Goal: Task Accomplishment & Management: Complete application form

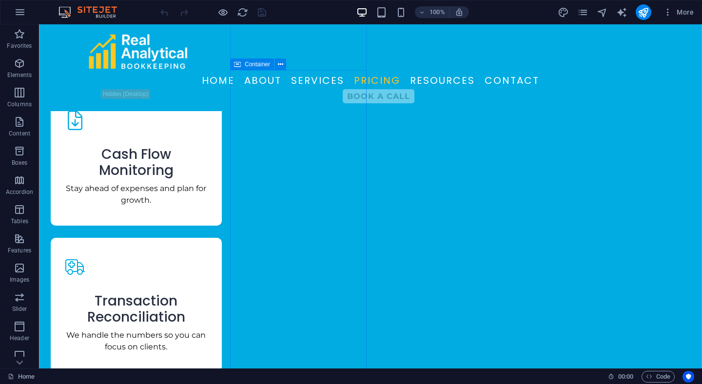
scroll to position [2200, 0]
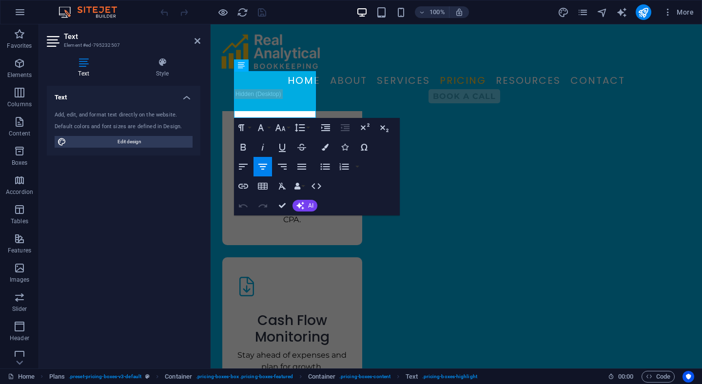
scroll to position [2359, 0]
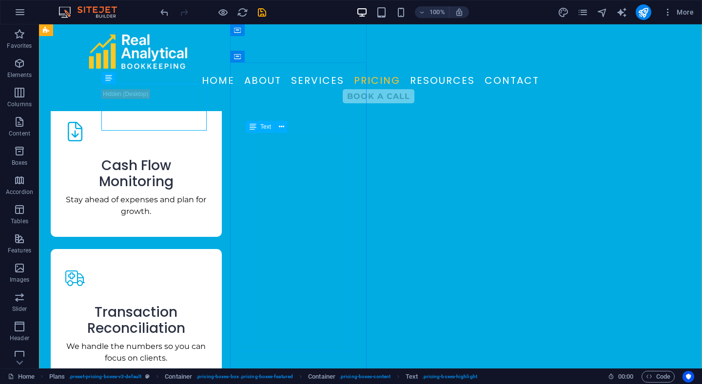
scroll to position [2178, 0]
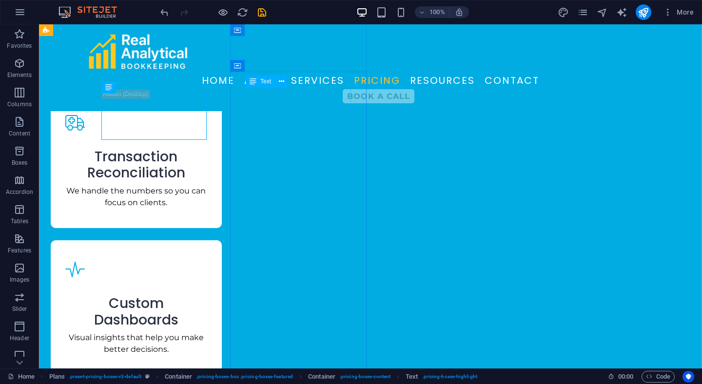
scroll to position [2178, 0]
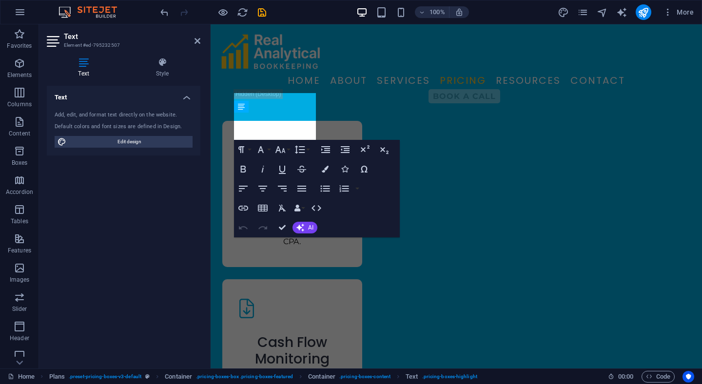
scroll to position [2337, 0]
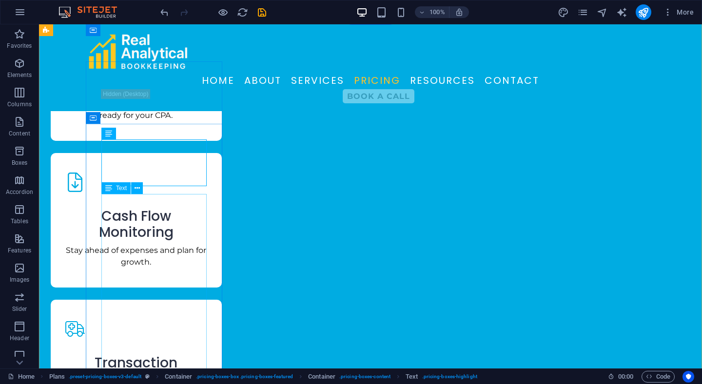
scroll to position [2127, 0]
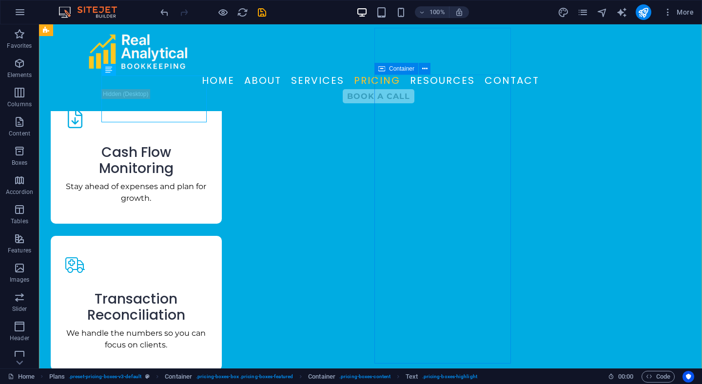
scroll to position [2196, 0]
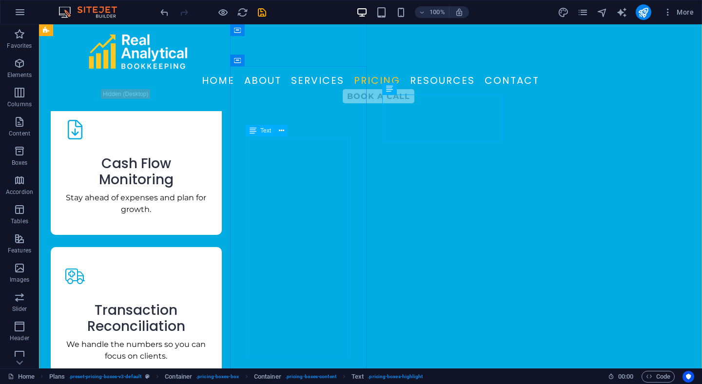
scroll to position [2181, 0]
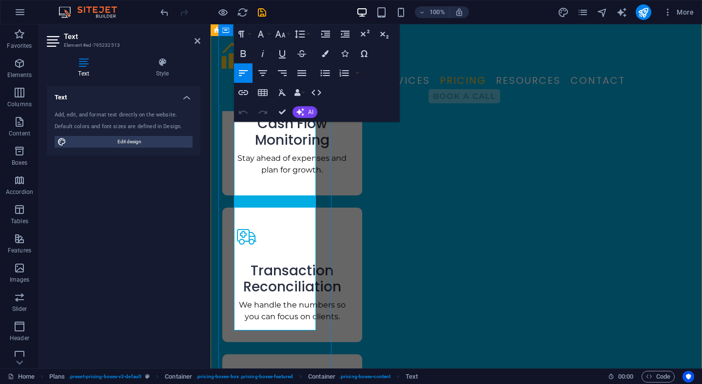
scroll to position [2443, 0]
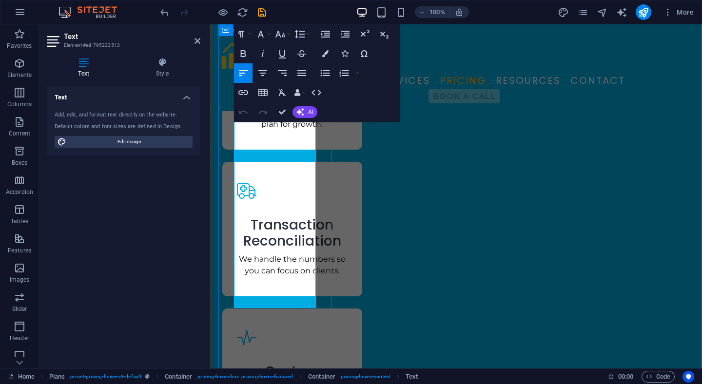
drag, startPoint x: 310, startPoint y: 301, endPoint x: 253, endPoint y: 128, distance: 182.5
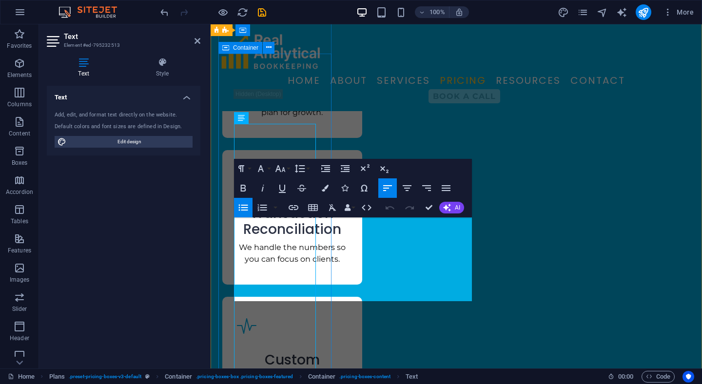
scroll to position [1043, 4]
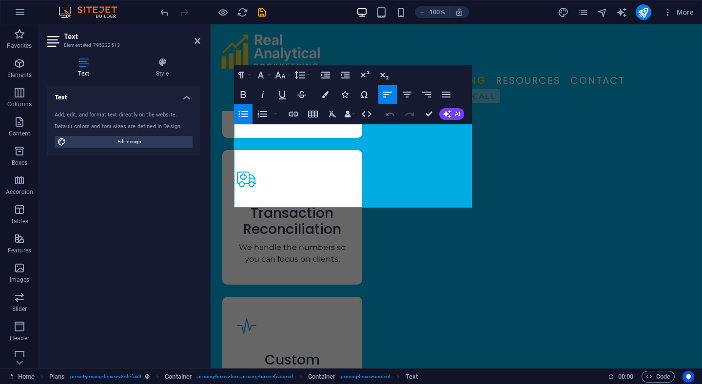
click at [391, 114] on icon "button" at bounding box center [390, 114] width 12 height 12
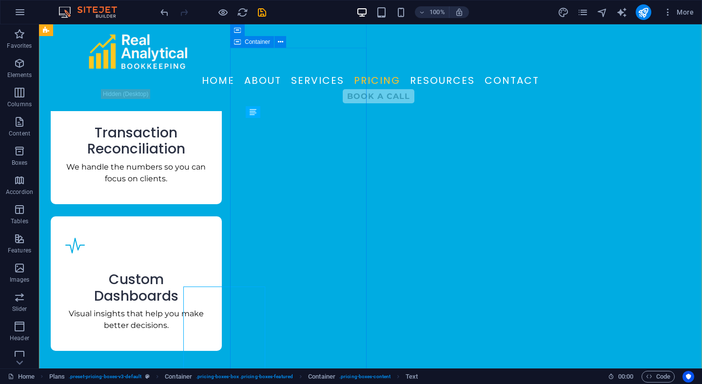
scroll to position [2202, 0]
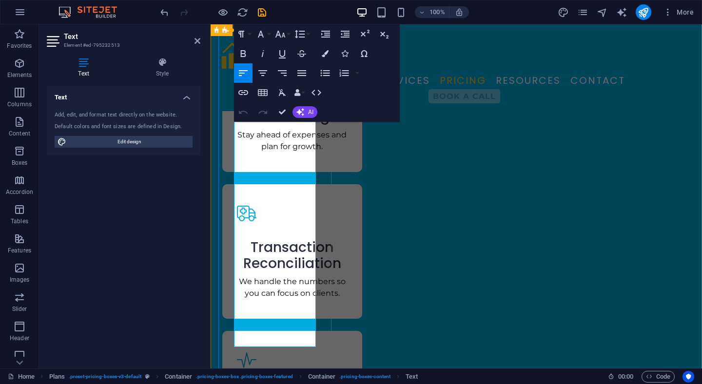
scroll to position [2450, 0]
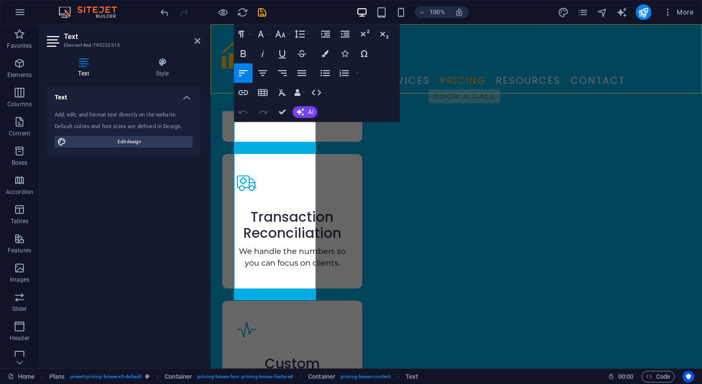
drag, startPoint x: 307, startPoint y: 295, endPoint x: 229, endPoint y: 82, distance: 226.4
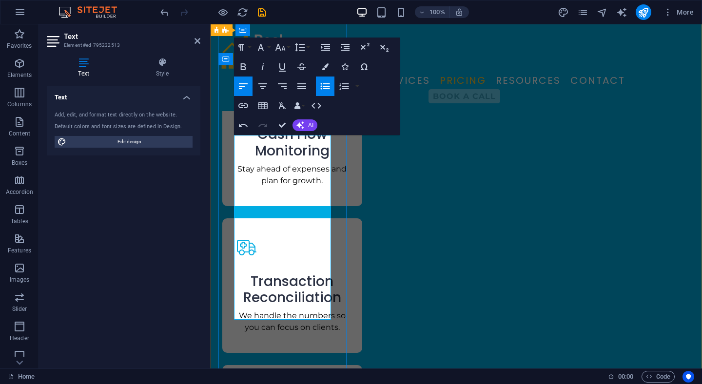
scroll to position [2371, 0]
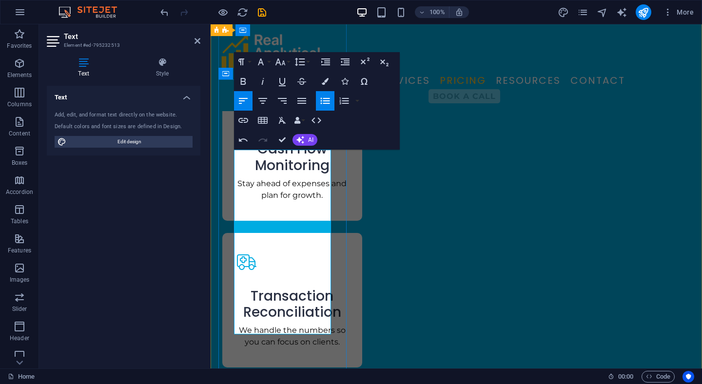
drag, startPoint x: 292, startPoint y: 324, endPoint x: 237, endPoint y: 194, distance: 141.4
click at [321, 99] on icon "button" at bounding box center [325, 101] width 9 height 6
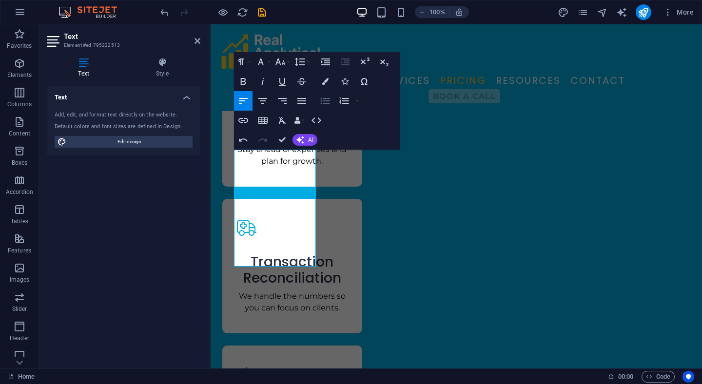
click at [321, 99] on icon "button" at bounding box center [325, 101] width 9 height 6
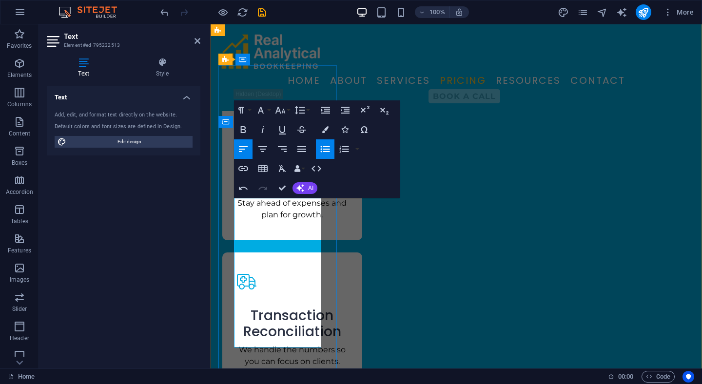
scroll to position [2327, 0]
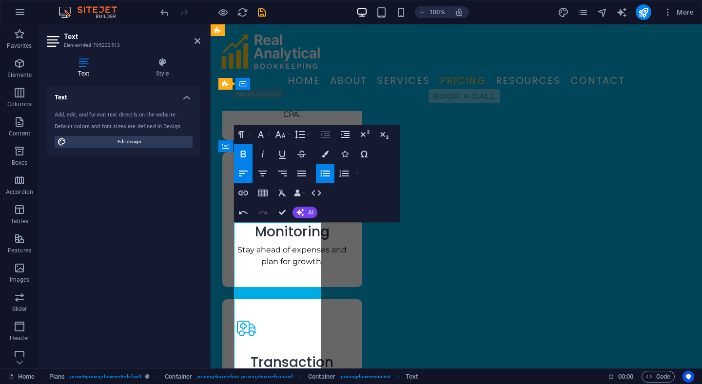
scroll to position [2295, 0]
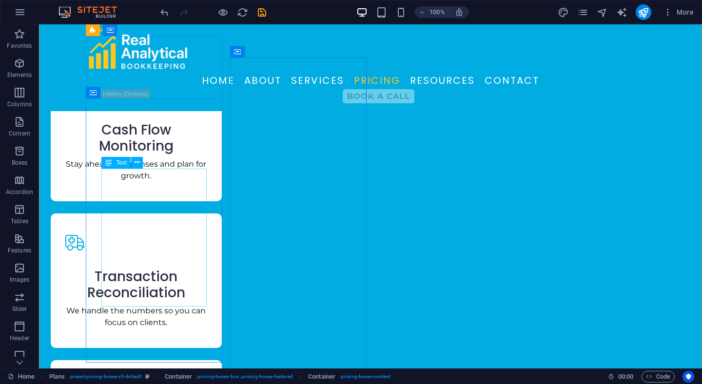
scroll to position [2245, 0]
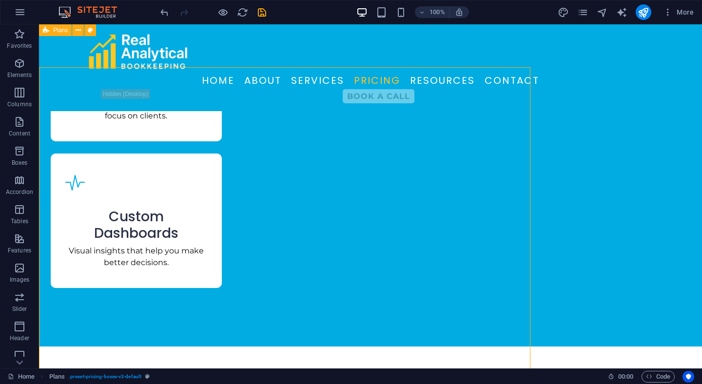
scroll to position [2245, 0]
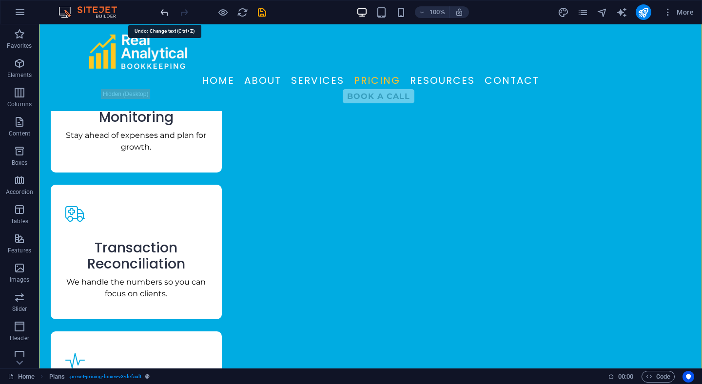
click at [166, 7] on icon "undo" at bounding box center [164, 12] width 11 height 11
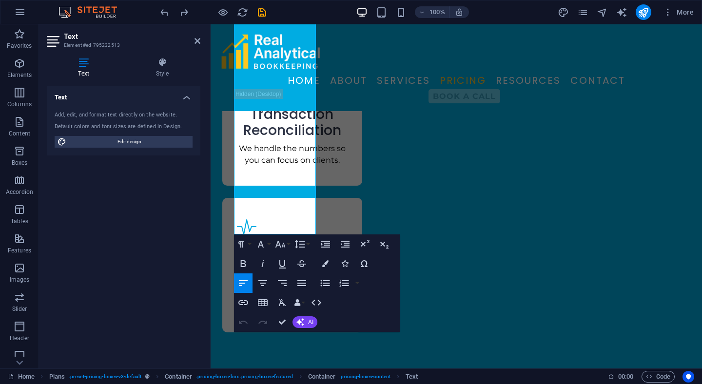
scroll to position [2712, 0]
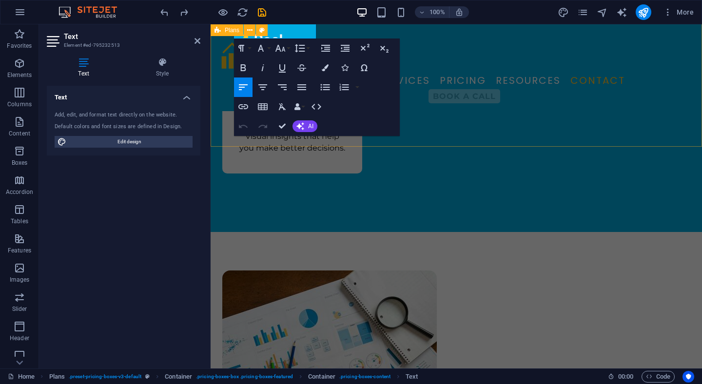
drag, startPoint x: 249, startPoint y: 185, endPoint x: 311, endPoint y: 127, distance: 84.9
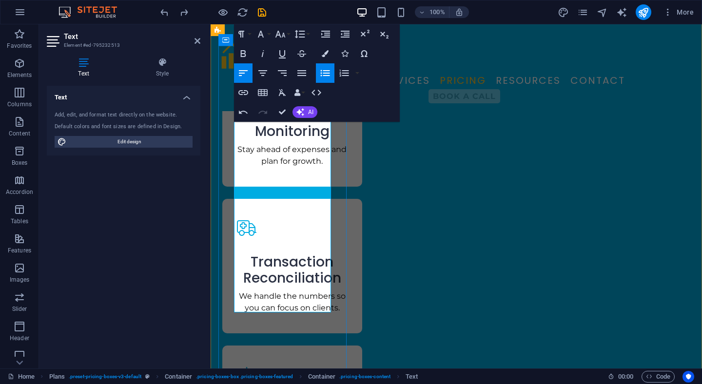
scroll to position [2406, 0]
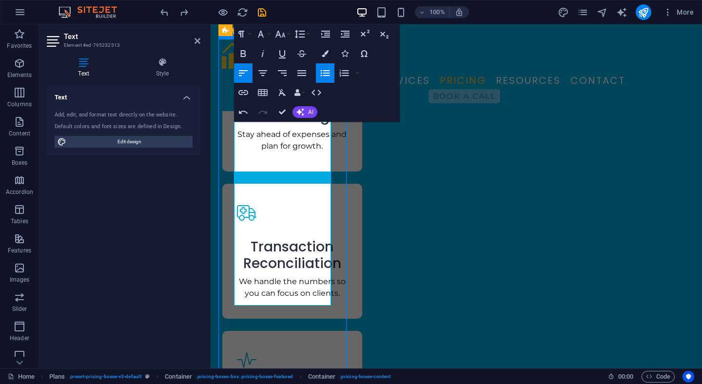
scroll to position [2228, 0]
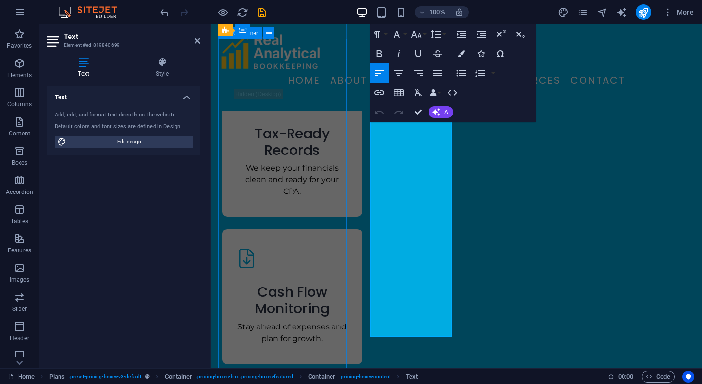
scroll to position [2406, 0]
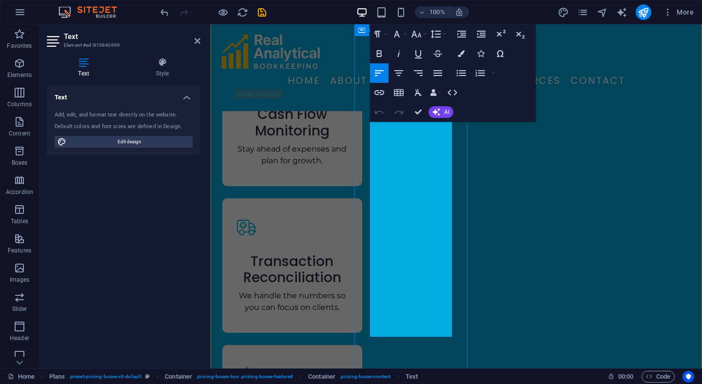
drag, startPoint x: 445, startPoint y: 329, endPoint x: 380, endPoint y: 162, distance: 179.2
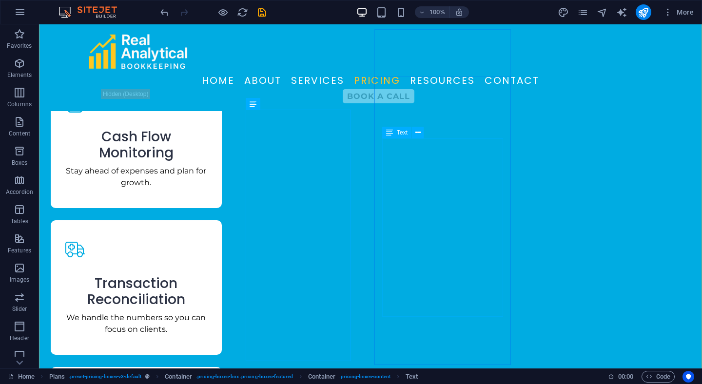
scroll to position [2206, 0]
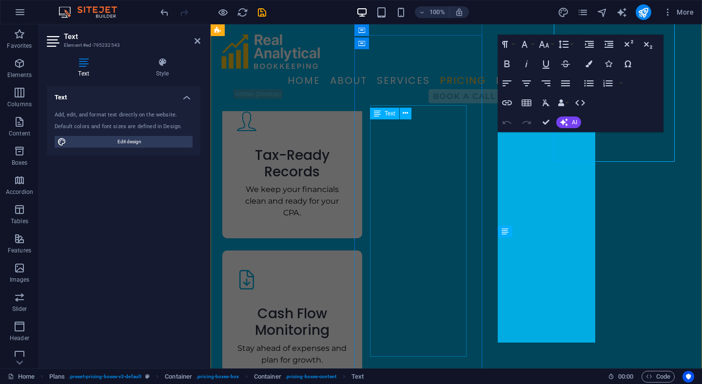
scroll to position [2365, 0]
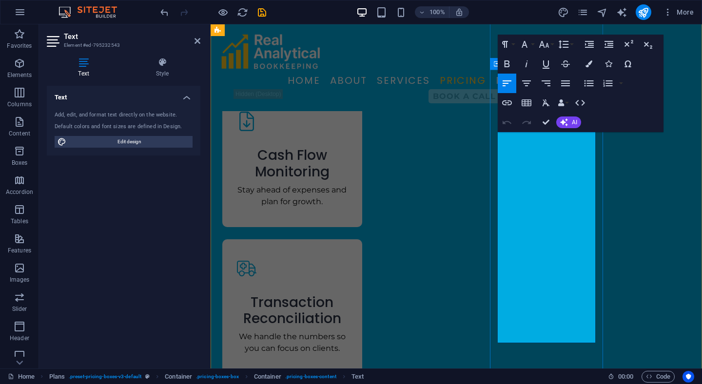
drag, startPoint x: 573, startPoint y: 339, endPoint x: 503, endPoint y: 210, distance: 146.0
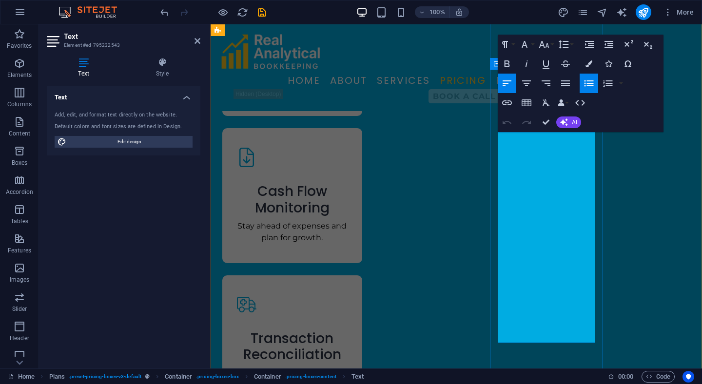
scroll to position [2562, 2]
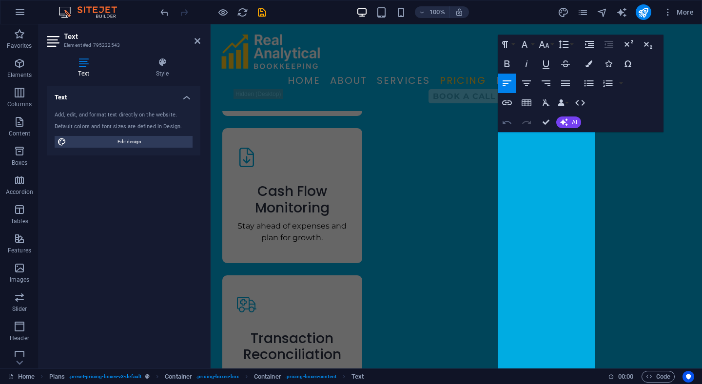
click at [505, 122] on icon "button" at bounding box center [507, 121] width 9 height 3
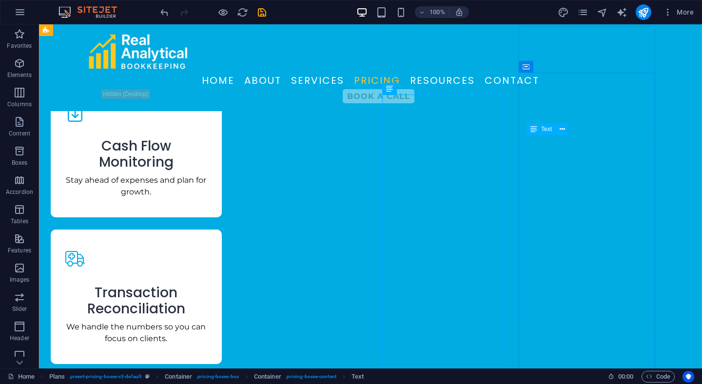
scroll to position [2208, 0]
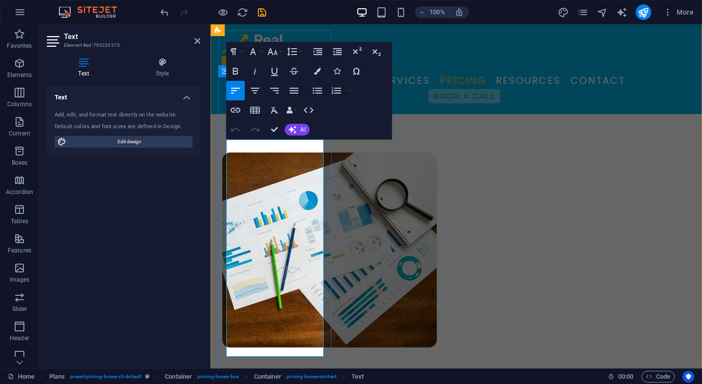
scroll to position [2844, 0]
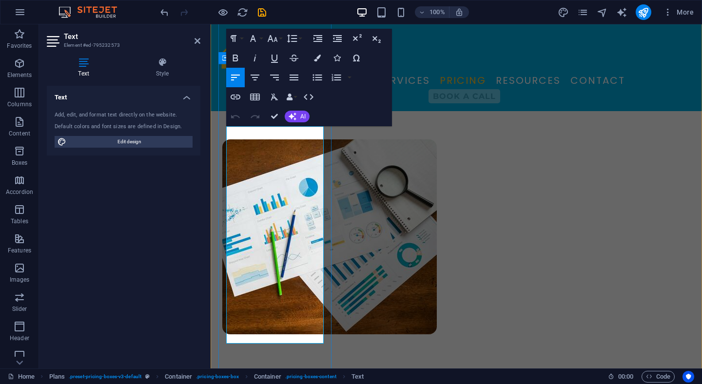
drag, startPoint x: 231, startPoint y: 184, endPoint x: 306, endPoint y: 333, distance: 166.7
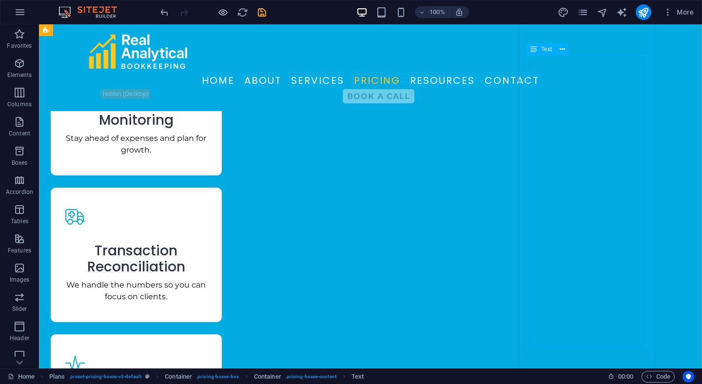
scroll to position [2244, 0]
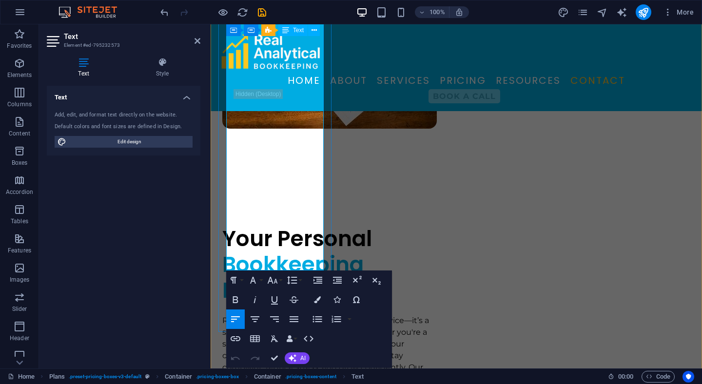
scroll to position [3065, 0]
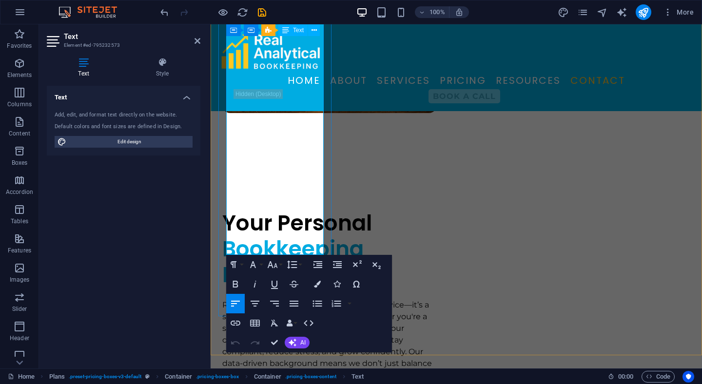
drag, startPoint x: 276, startPoint y: 234, endPoint x: 228, endPoint y: 237, distance: 47.9
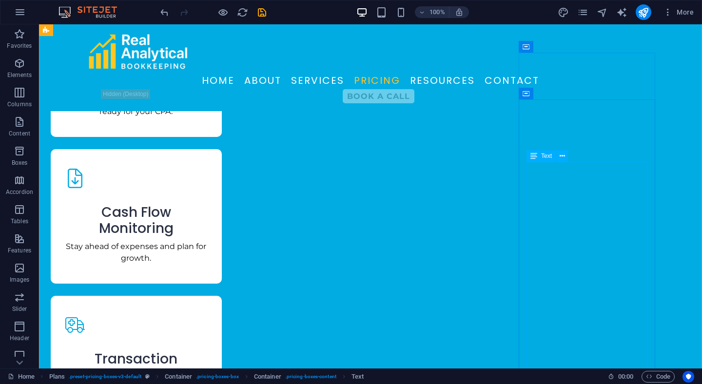
scroll to position [2130, 0]
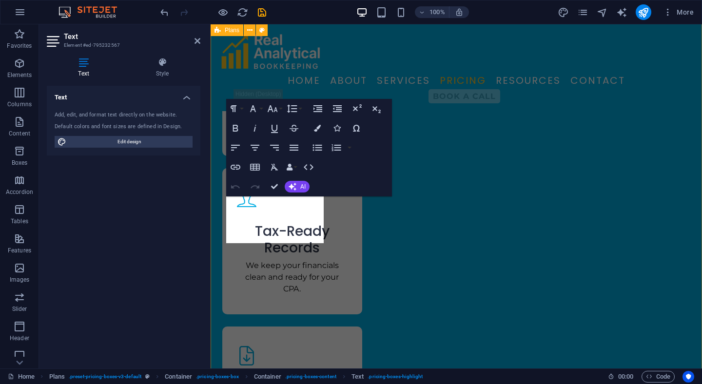
scroll to position [2719, 0]
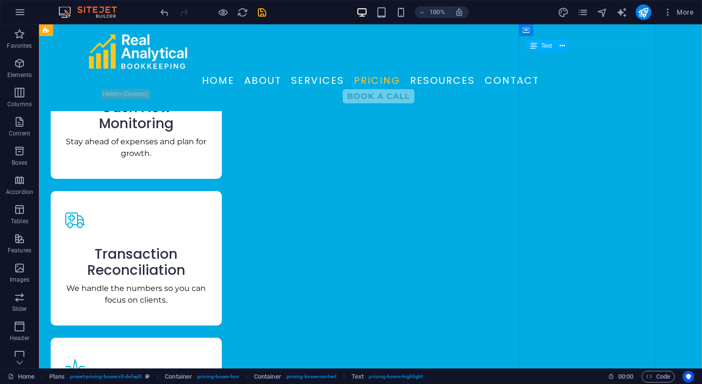
scroll to position [2247, 0]
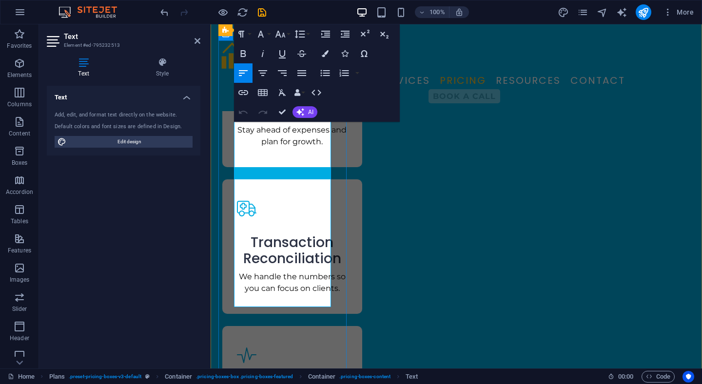
drag, startPoint x: 303, startPoint y: 299, endPoint x: 239, endPoint y: 170, distance: 144.0
click at [279, 38] on icon "button" at bounding box center [281, 34] width 12 height 12
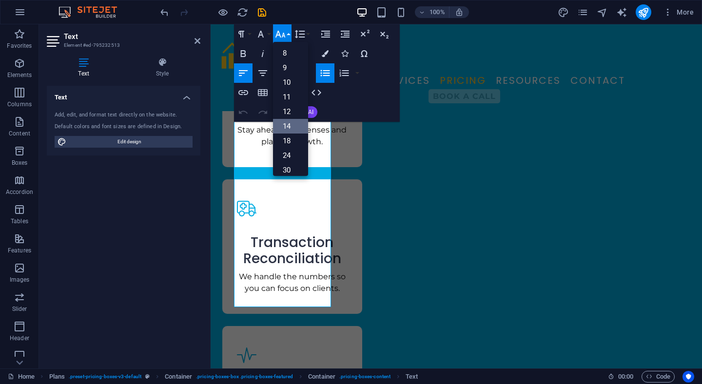
click at [291, 124] on link "14" at bounding box center [290, 126] width 35 height 15
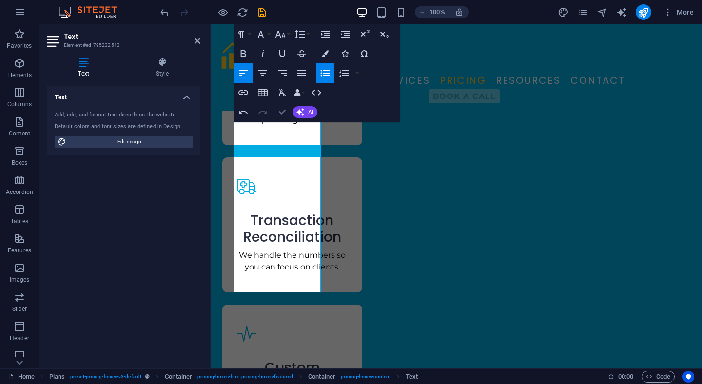
scroll to position [2253, 0]
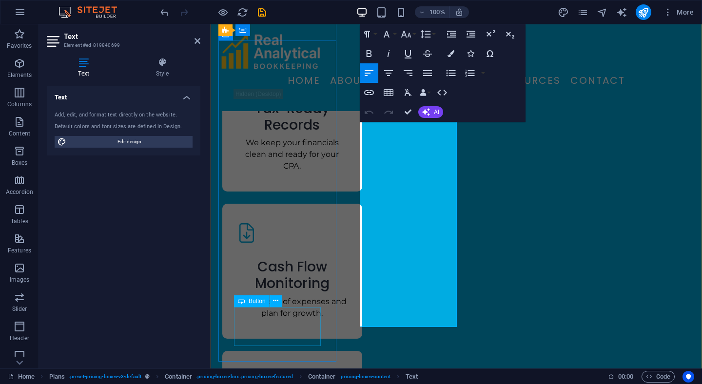
scroll to position [2432, 0]
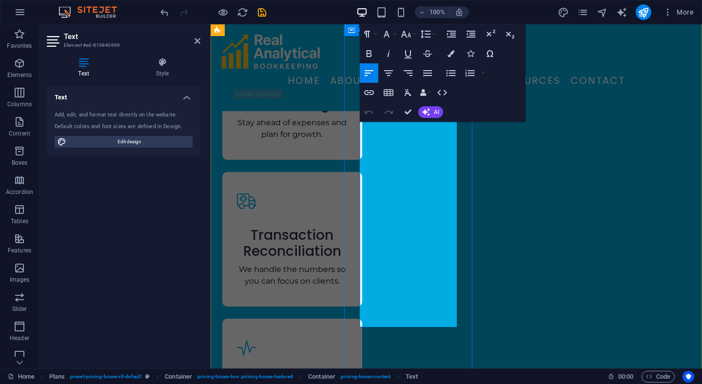
drag, startPoint x: 439, startPoint y: 318, endPoint x: 366, endPoint y: 142, distance: 189.8
click at [406, 39] on icon "button" at bounding box center [407, 34] width 12 height 12
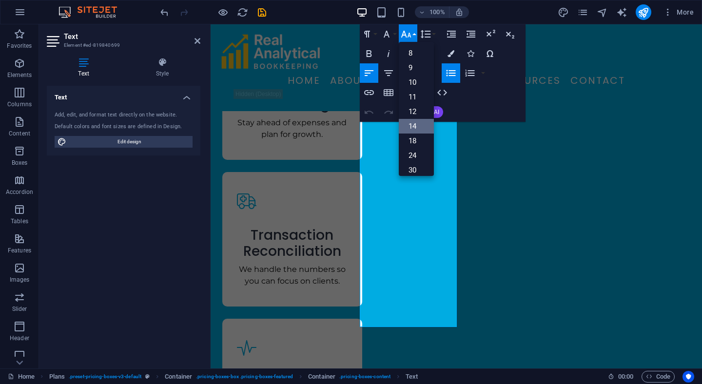
click at [418, 124] on link "14" at bounding box center [416, 126] width 35 height 15
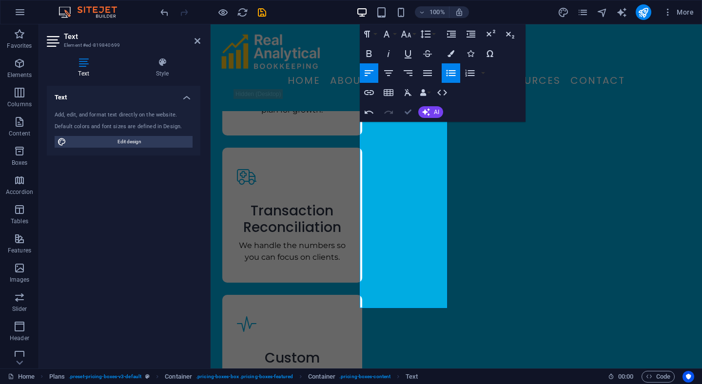
scroll to position [2258, 0]
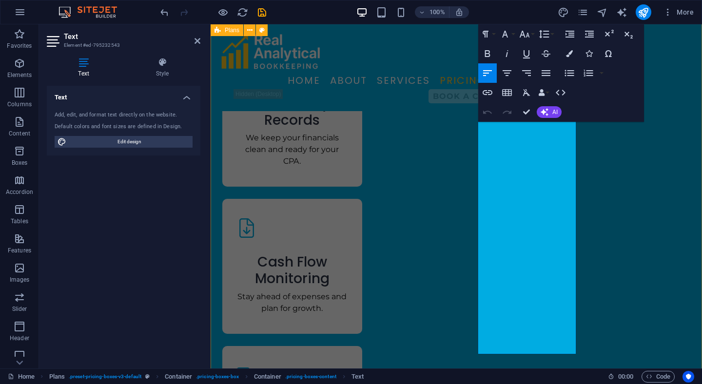
scroll to position [2437, 0]
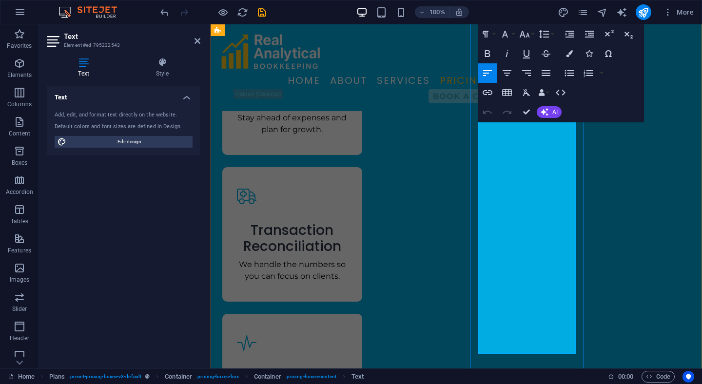
drag, startPoint x: 565, startPoint y: 346, endPoint x: 484, endPoint y: 160, distance: 202.7
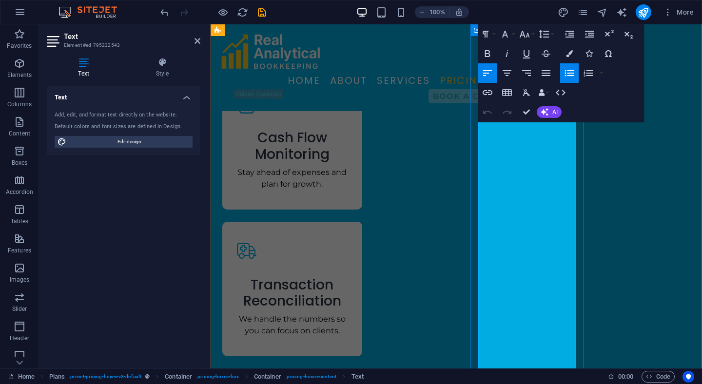
scroll to position [2381, 0]
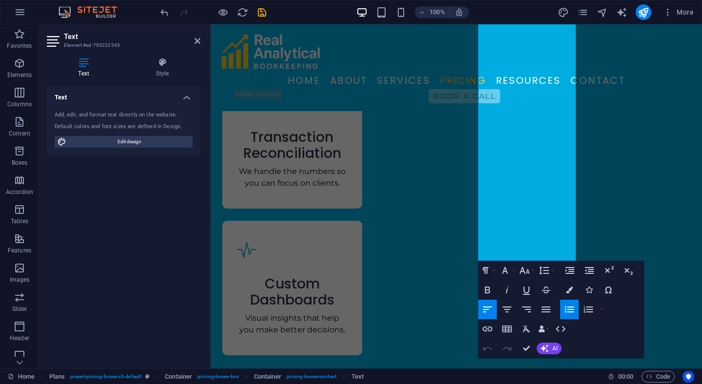
scroll to position [2581, 0]
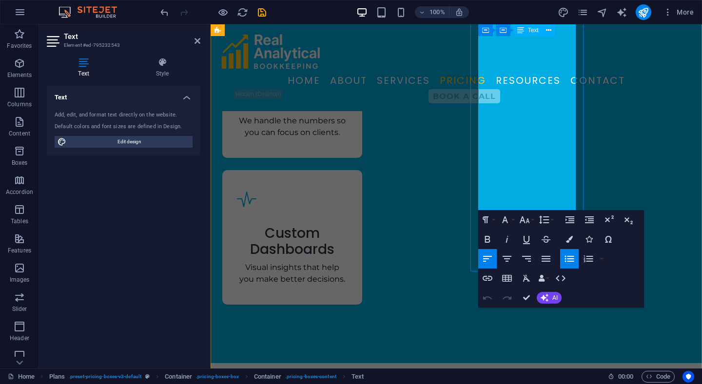
drag, startPoint x: 485, startPoint y: 158, endPoint x: 568, endPoint y: 202, distance: 94.3
click at [524, 219] on icon "button" at bounding box center [525, 220] width 12 height 12
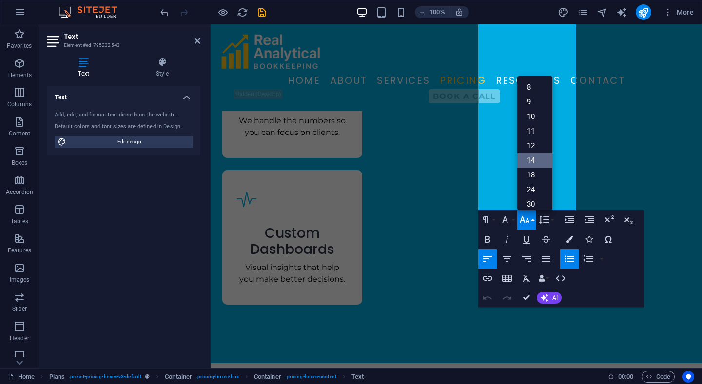
click at [535, 158] on link "14" at bounding box center [535, 160] width 35 height 15
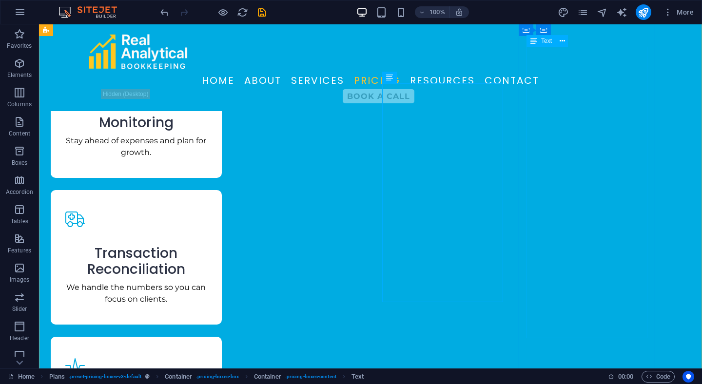
scroll to position [2233, 0]
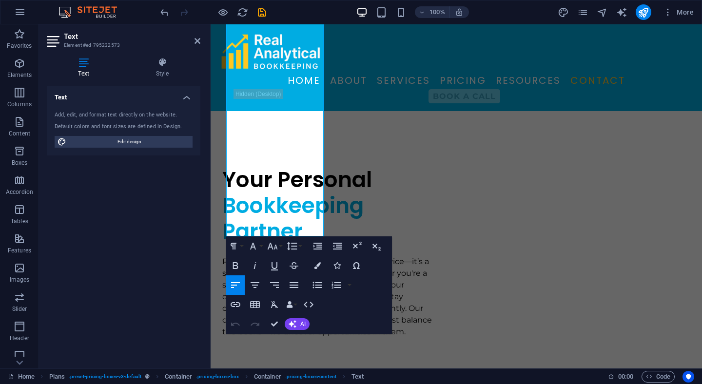
scroll to position [3152, 0]
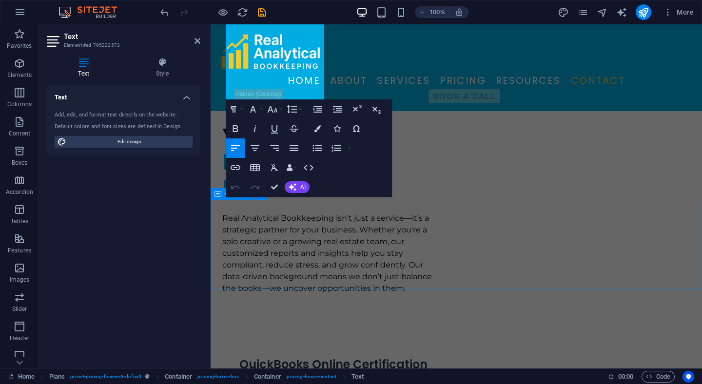
drag, startPoint x: 228, startPoint y: 279, endPoint x: 290, endPoint y: 212, distance: 90.4
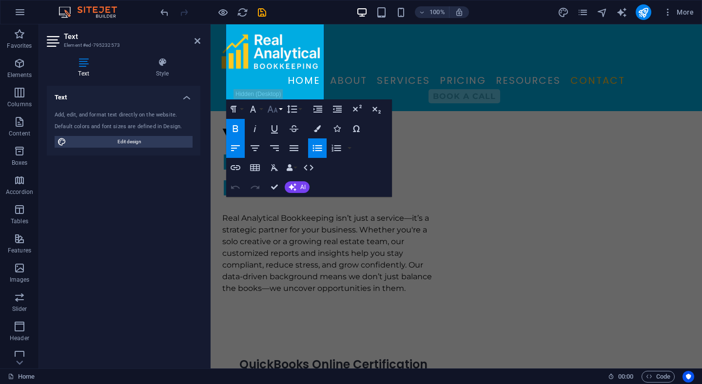
click at [271, 111] on icon "button" at bounding box center [273, 109] width 12 height 12
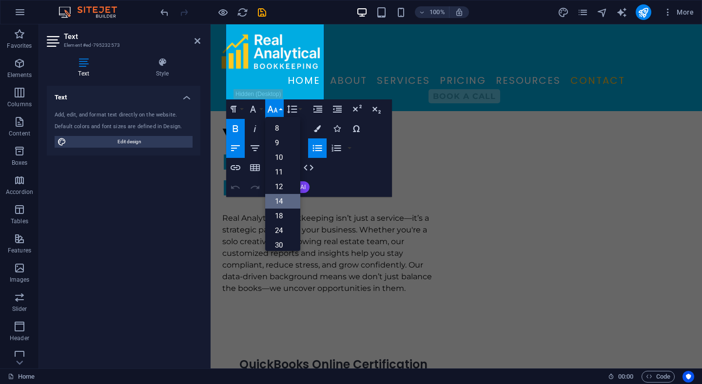
click at [283, 200] on link "14" at bounding box center [282, 201] width 35 height 15
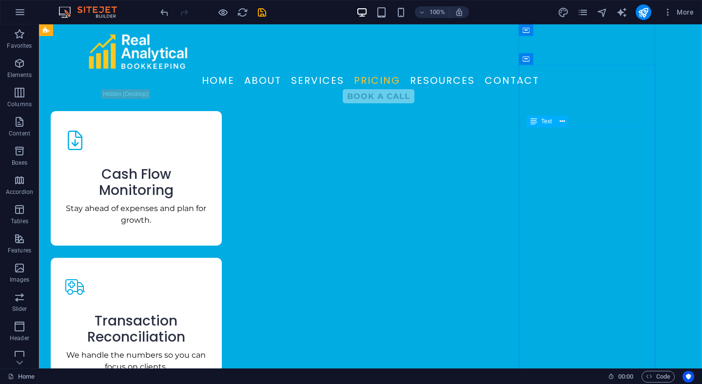
scroll to position [2173, 0]
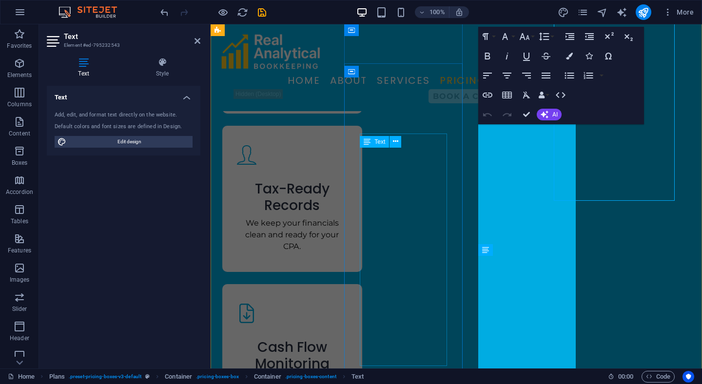
scroll to position [2337, 0]
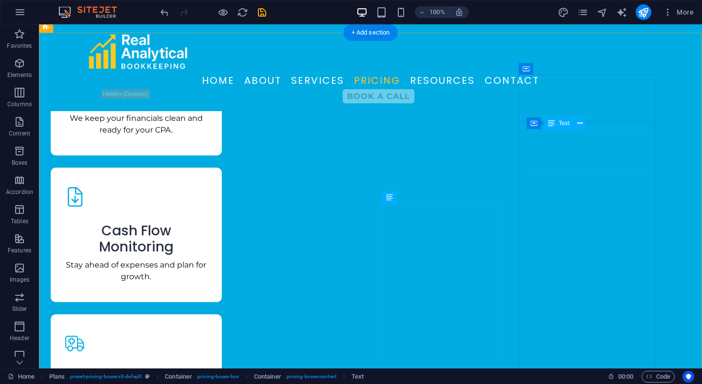
scroll to position [2115, 0]
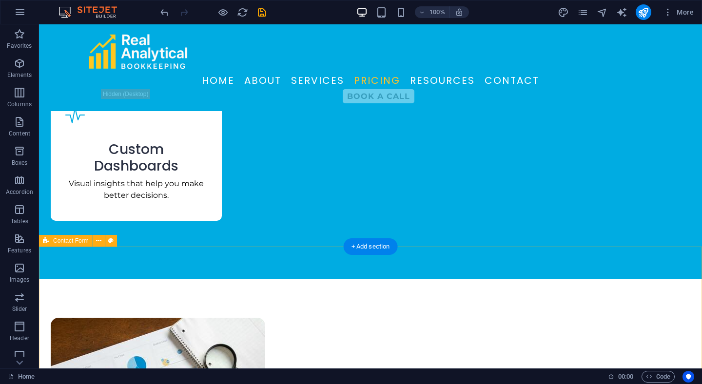
scroll to position [2503, 0]
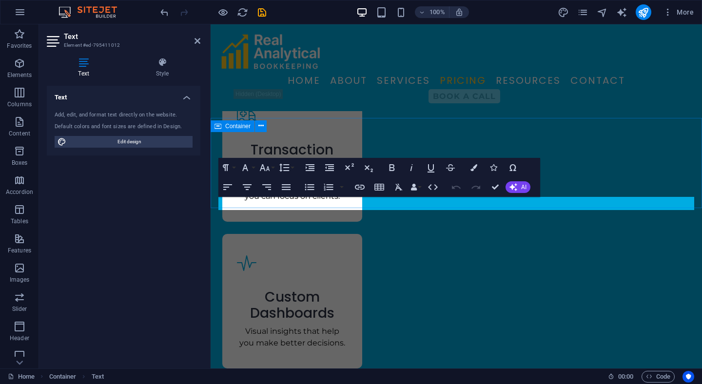
scroll to position [3139, 0]
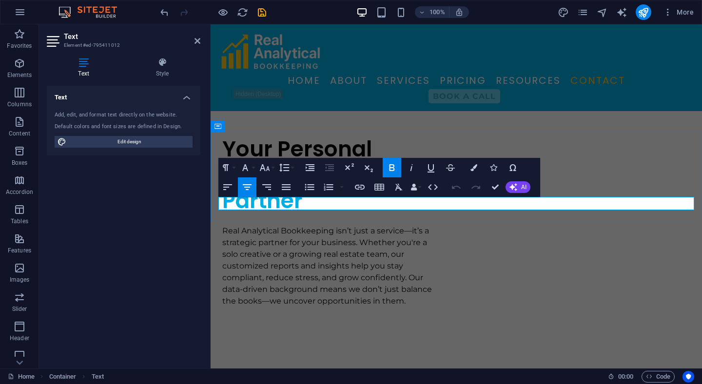
drag, startPoint x: 566, startPoint y: 205, endPoint x: 346, endPoint y: 202, distance: 220.0
click at [456, 188] on icon "button" at bounding box center [457, 187] width 12 height 12
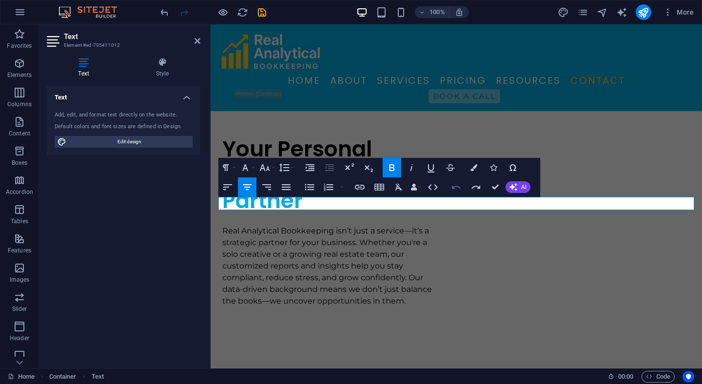
click at [456, 188] on icon "button" at bounding box center [457, 187] width 12 height 12
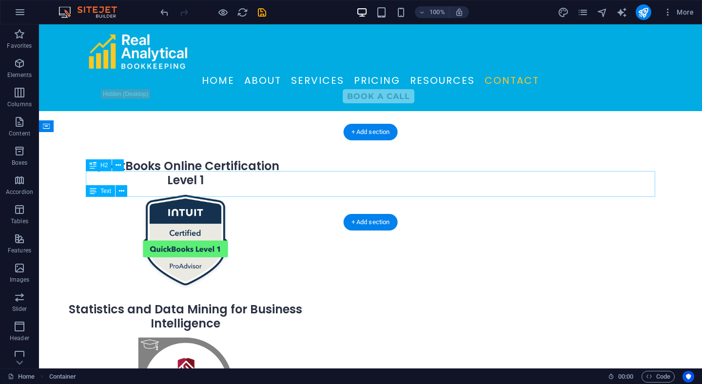
scroll to position [2515, 0]
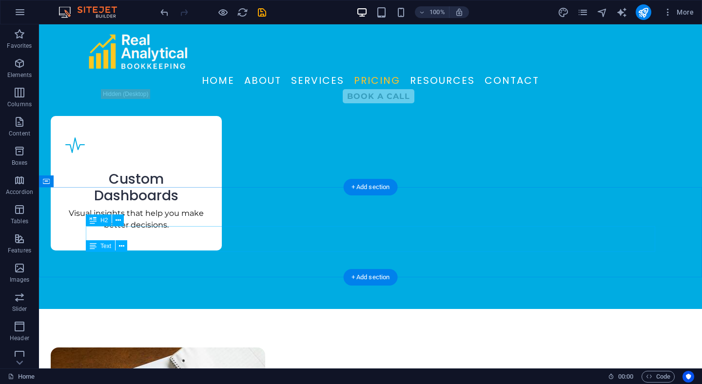
scroll to position [2474, 0]
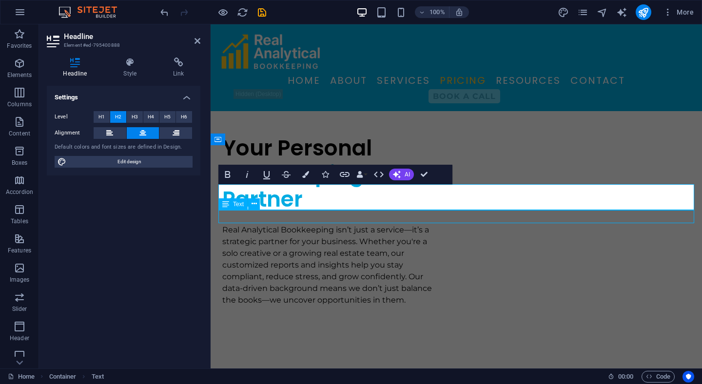
scroll to position [2507, 0]
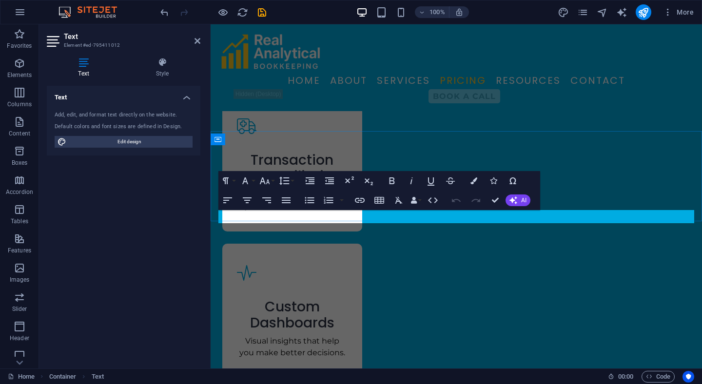
scroll to position [3126, 0]
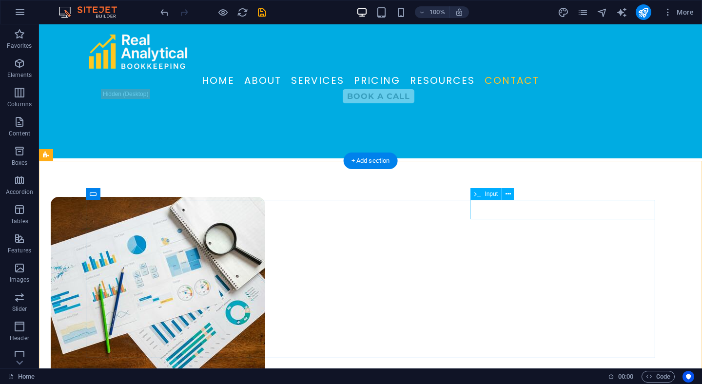
scroll to position [2554, 0]
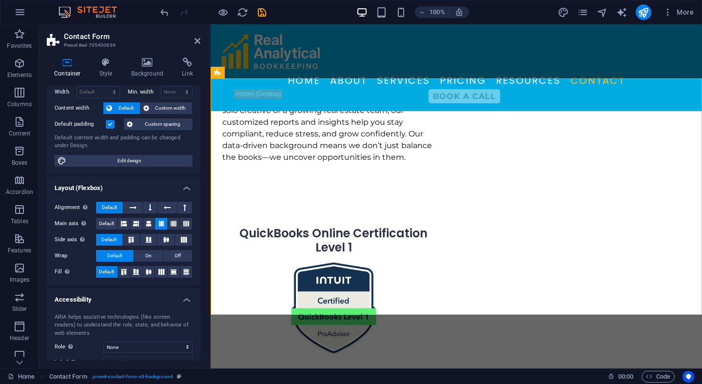
scroll to position [0, 0]
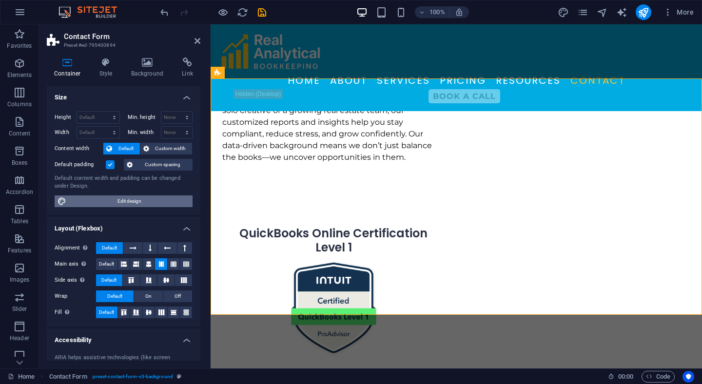
click at [117, 200] on span "Edit design" at bounding box center [129, 202] width 120 height 12
select select "600"
select select "px"
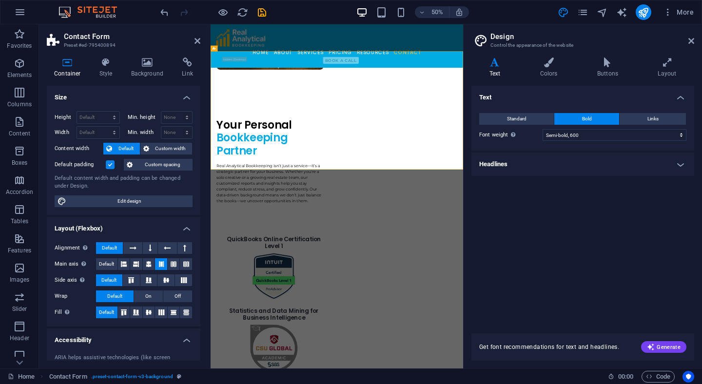
scroll to position [3552, 0]
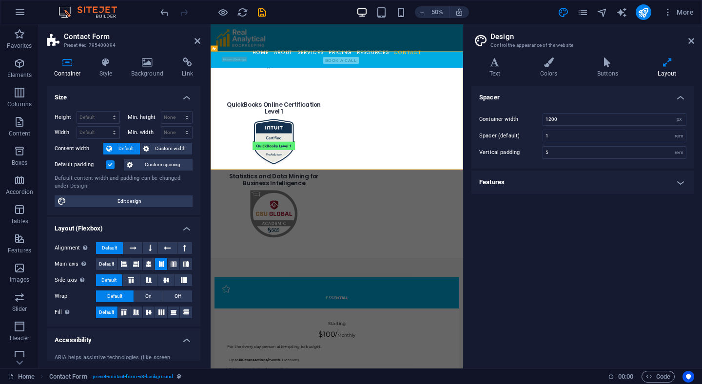
click at [639, 179] on h4 "Features" at bounding box center [583, 182] width 223 height 23
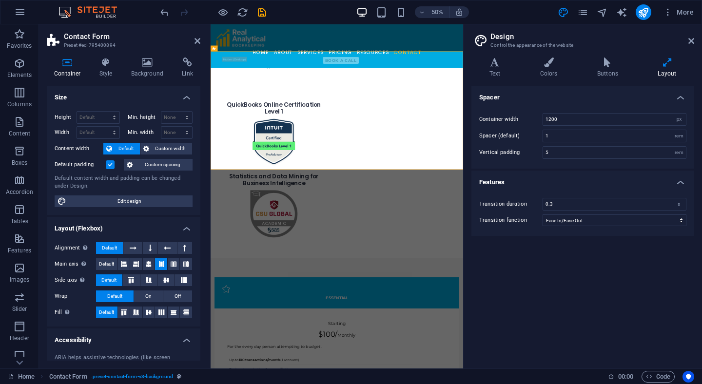
click at [639, 179] on h4 "Features" at bounding box center [583, 180] width 223 height 18
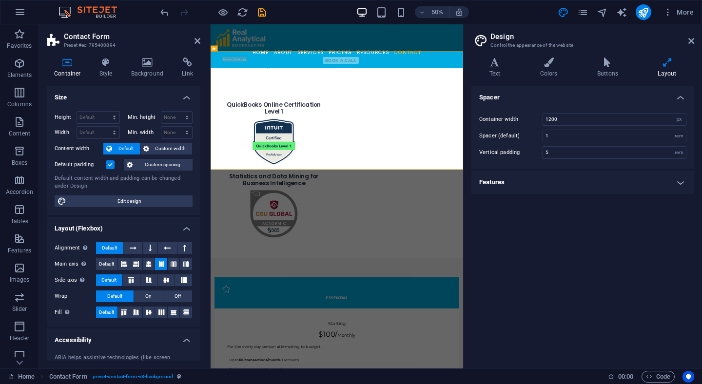
click at [695, 42] on aside "Design Control the appearance of the website Variants Text Colors Buttons Layou…" at bounding box center [582, 196] width 239 height 344
click at [691, 41] on icon at bounding box center [692, 41] width 6 height 8
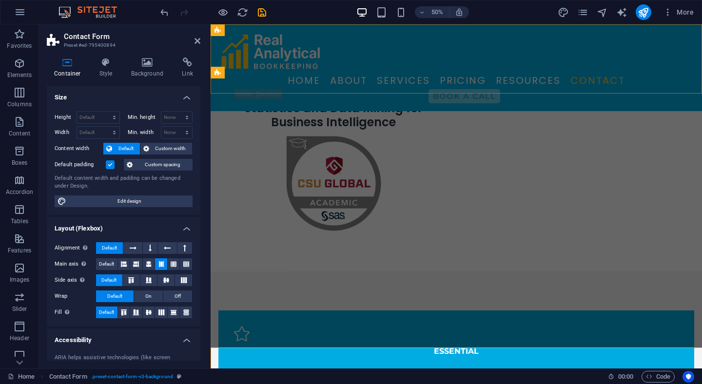
scroll to position [3283, 0]
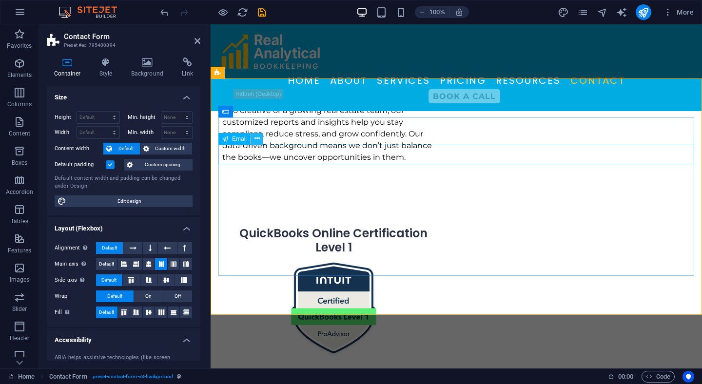
click at [258, 139] on icon at bounding box center [257, 139] width 5 height 10
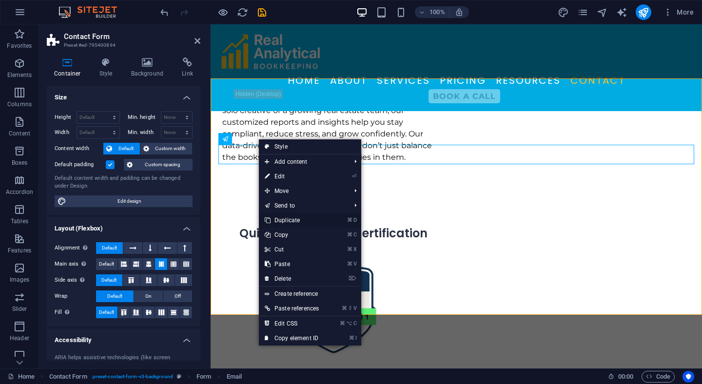
click at [309, 225] on link "⌘ D Duplicate" at bounding box center [292, 220] width 66 height 15
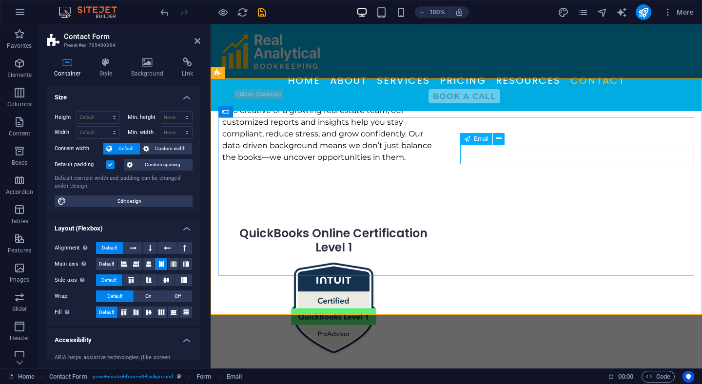
click at [486, 140] on span "Email" at bounding box center [481, 139] width 15 height 6
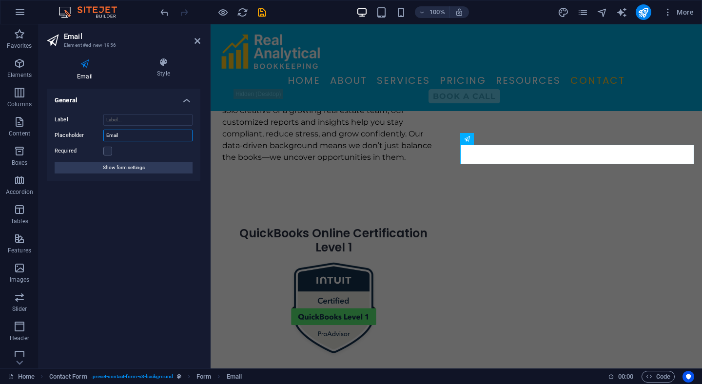
click at [161, 137] on input "Email" at bounding box center [147, 136] width 89 height 12
type input "E"
type input "Annual Revenue"
click at [110, 152] on label at bounding box center [107, 151] width 9 height 9
click at [0, 0] on input "Required" at bounding box center [0, 0] width 0 height 0
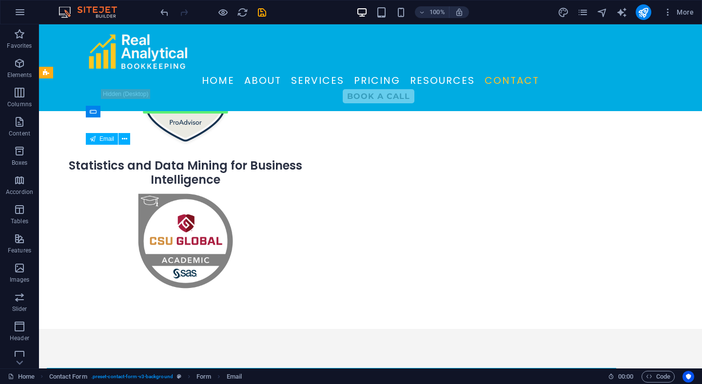
scroll to position [2659, 0]
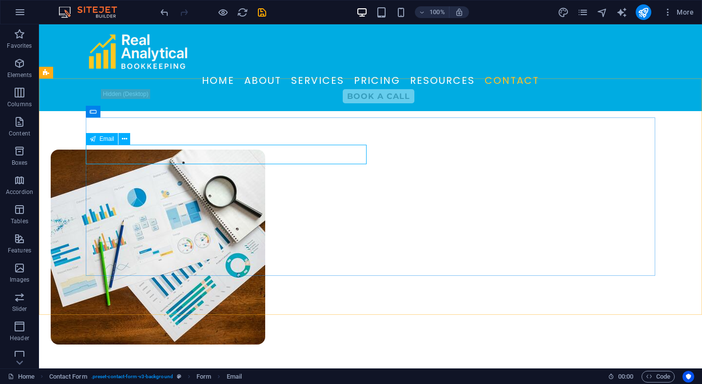
click at [111, 139] on span "Email" at bounding box center [107, 139] width 15 height 6
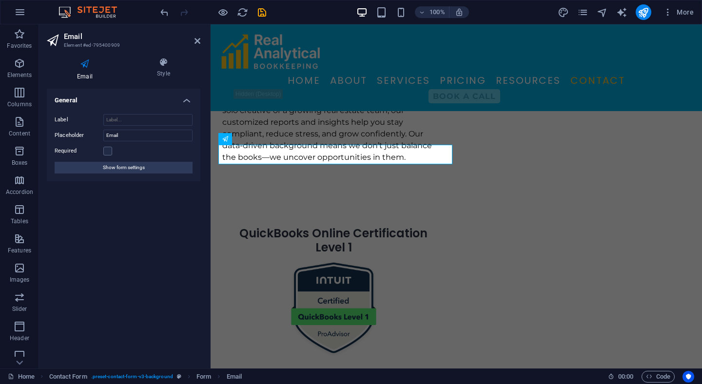
click at [102, 154] on label "Required" at bounding box center [79, 151] width 49 height 12
click at [0, 0] on input "Required" at bounding box center [0, 0] width 0 height 0
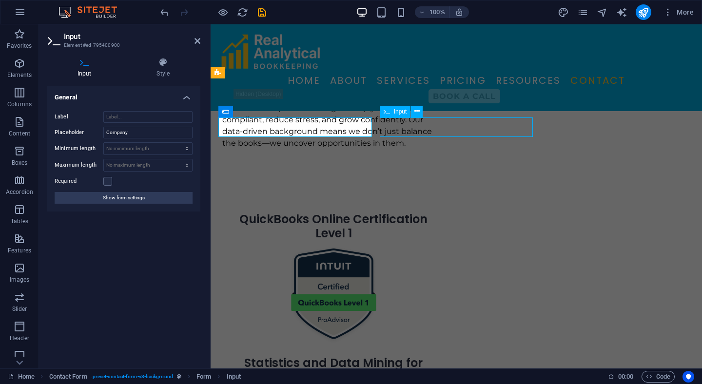
scroll to position [2659, 0]
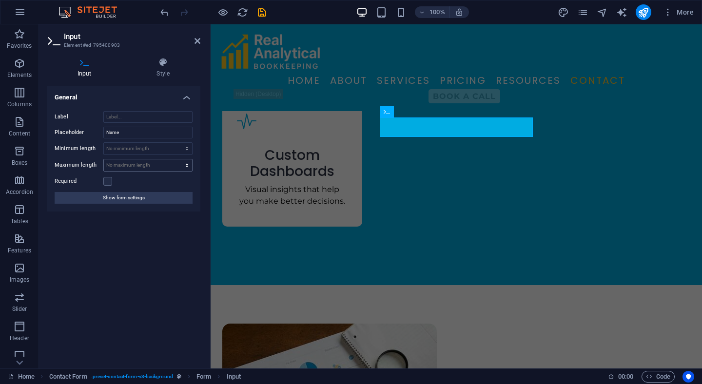
scroll to position [3283, 0]
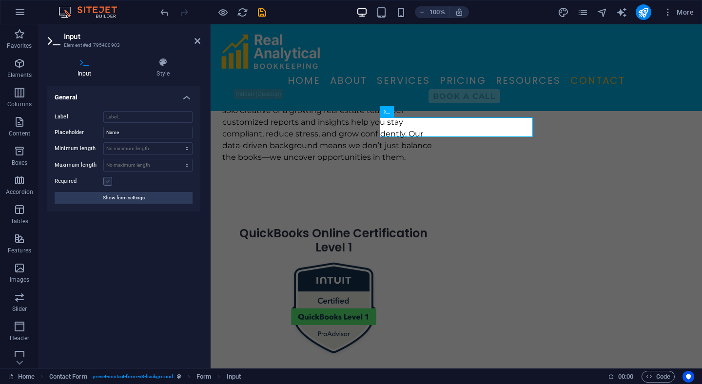
click at [108, 181] on label at bounding box center [107, 181] width 9 height 9
click at [0, 0] on input "Required" at bounding box center [0, 0] width 0 height 0
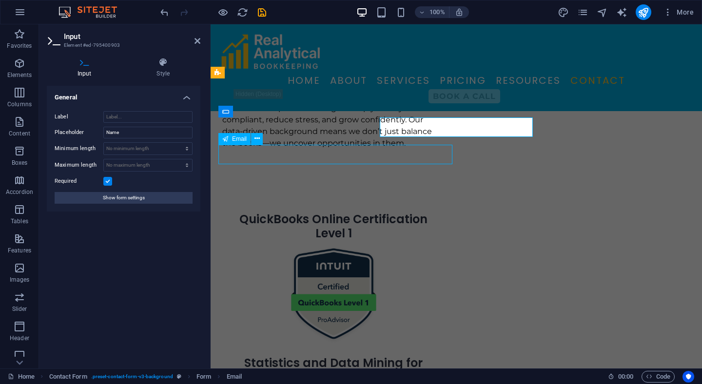
scroll to position [2659, 0]
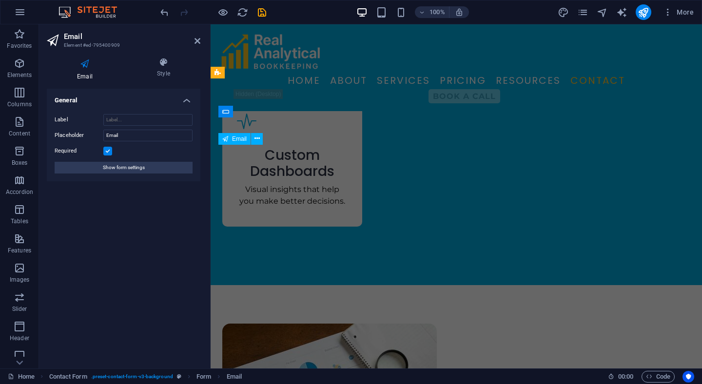
scroll to position [3283, 0]
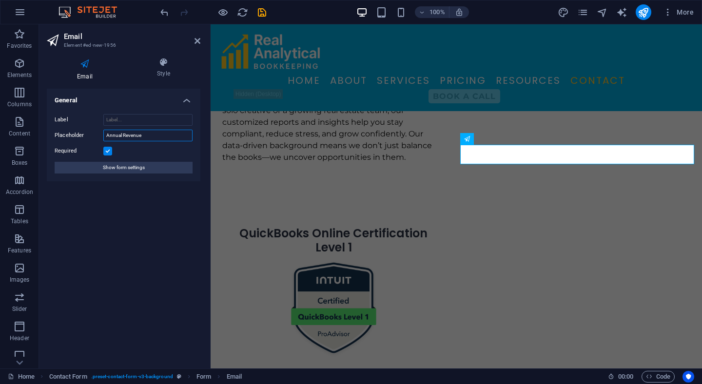
click at [152, 135] on input "Annual Revenue" at bounding box center [147, 136] width 89 height 12
click at [141, 136] on input "Annual Revenue/Income" at bounding box center [147, 136] width 89 height 12
type input "Annual Revenue / Income"
click at [182, 231] on div "General Label Placeholder Annual Revenue / Income Required Show form settings" at bounding box center [124, 225] width 154 height 272
click at [168, 166] on button "Show form settings" at bounding box center [124, 168] width 138 height 12
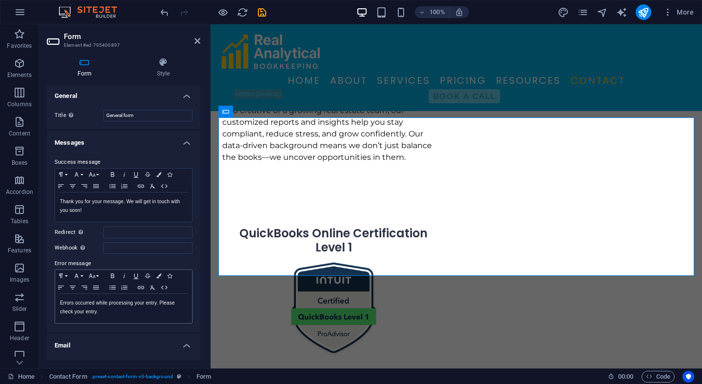
scroll to position [0, 0]
click at [143, 116] on input "General form" at bounding box center [147, 117] width 89 height 12
type input "G"
type input "Contact us - Quotes"
click at [82, 120] on label "Title Define a name for the form." at bounding box center [79, 117] width 49 height 12
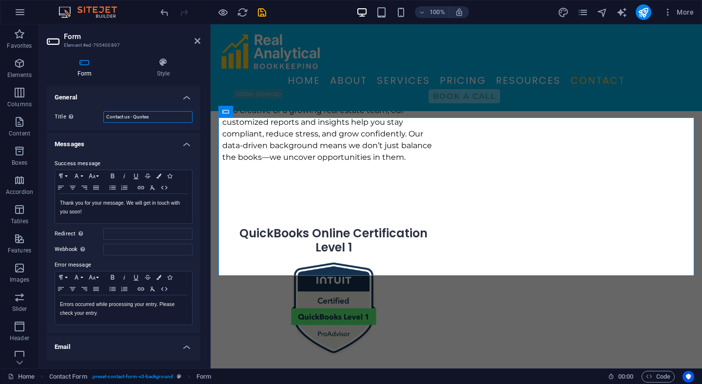
click at [103, 120] on input "Contact us - Quotes" at bounding box center [147, 117] width 89 height 12
click at [174, 104] on div "Title Define a name for the form. Contact us - Quotes" at bounding box center [124, 116] width 154 height 27
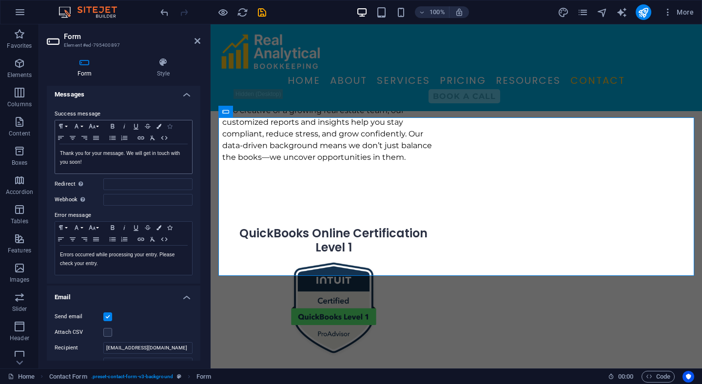
scroll to position [51, 0]
click at [148, 182] on input "Redirect Define a redirect target upon successful form submission; for example,…" at bounding box center [147, 183] width 89 height 12
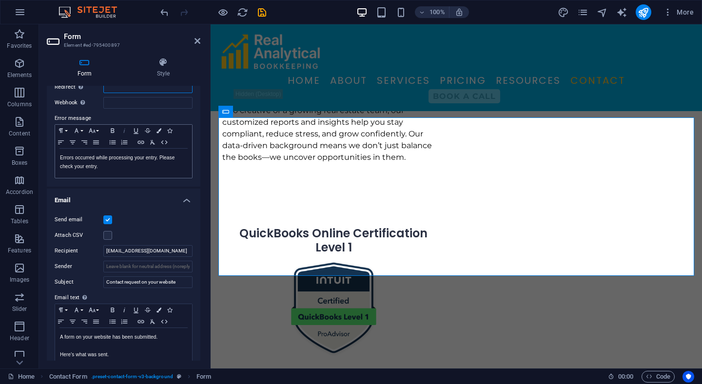
scroll to position [0, 0]
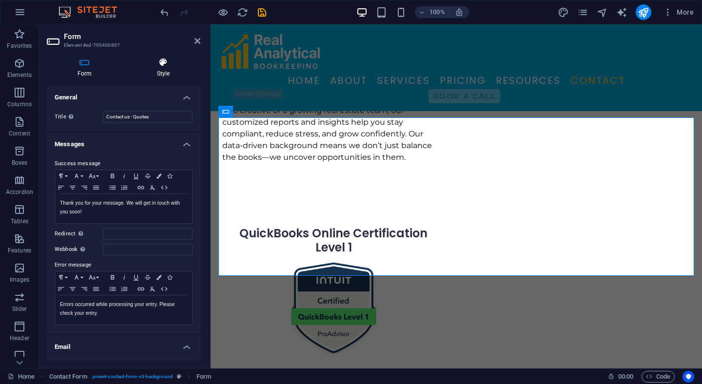
click at [164, 77] on h4 "Style" at bounding box center [163, 68] width 74 height 20
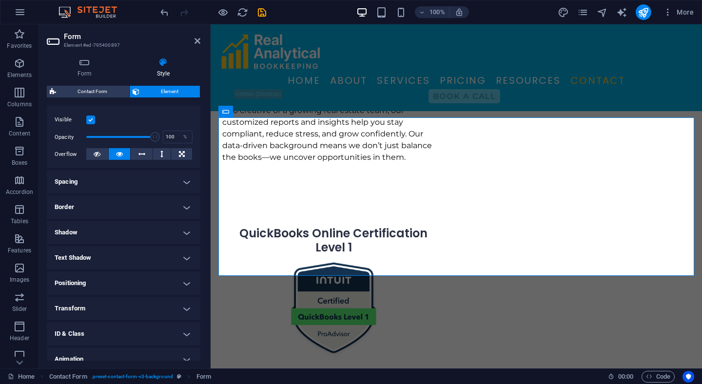
scroll to position [157, 0]
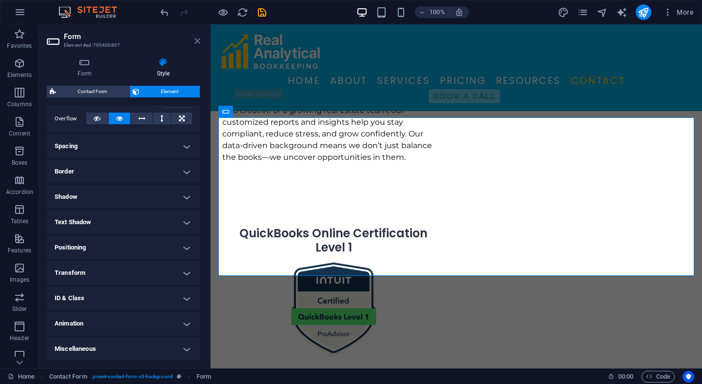
click at [195, 41] on icon at bounding box center [198, 41] width 6 height 8
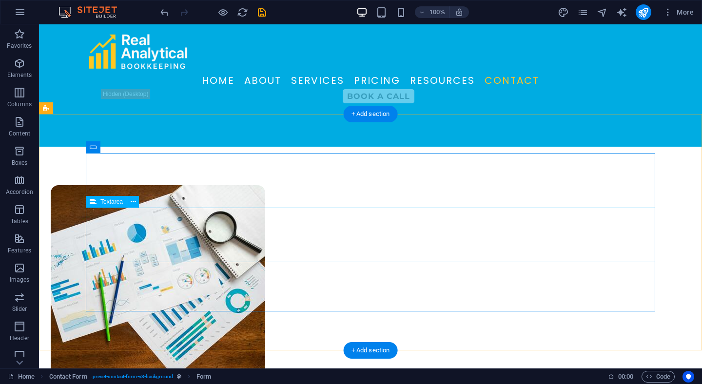
scroll to position [2626, 0]
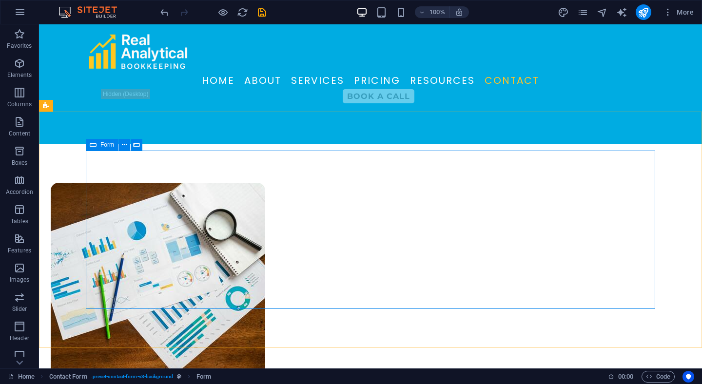
click at [94, 147] on icon at bounding box center [93, 145] width 7 height 12
click at [133, 144] on icon at bounding box center [136, 145] width 7 height 10
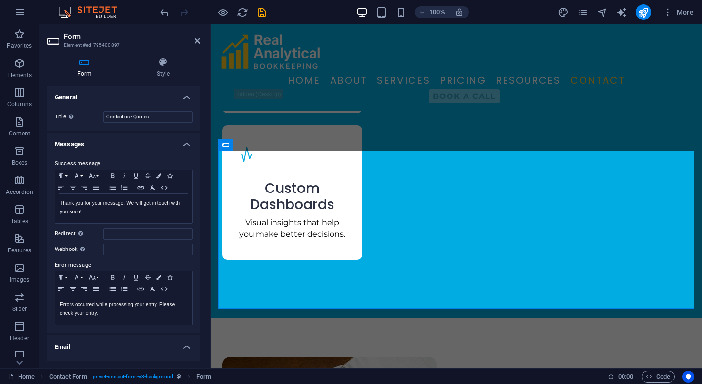
scroll to position [3250, 0]
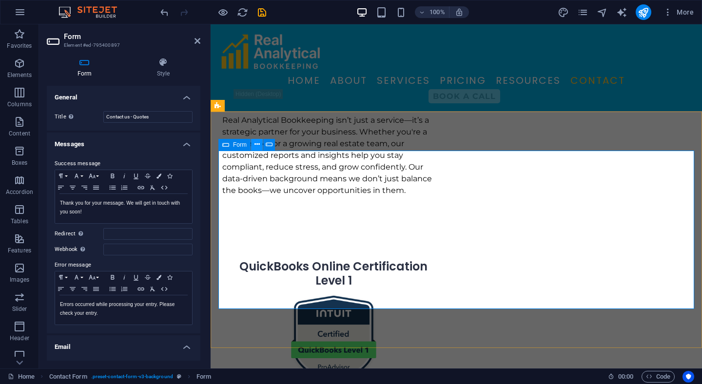
click at [257, 146] on icon at bounding box center [257, 145] width 5 height 10
click at [270, 146] on button at bounding box center [274, 145] width 12 height 12
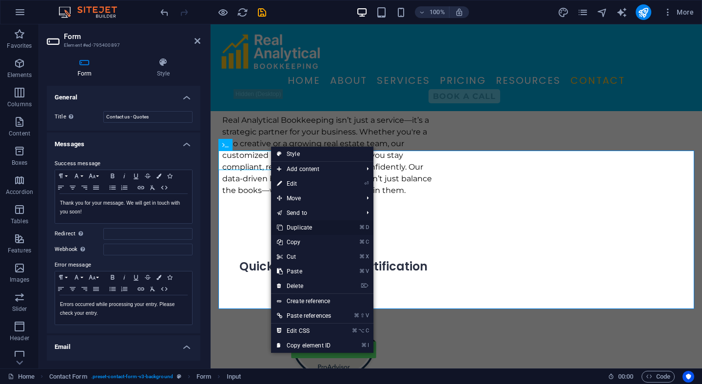
click at [303, 225] on link "⌘ D Duplicate" at bounding box center [304, 227] width 66 height 15
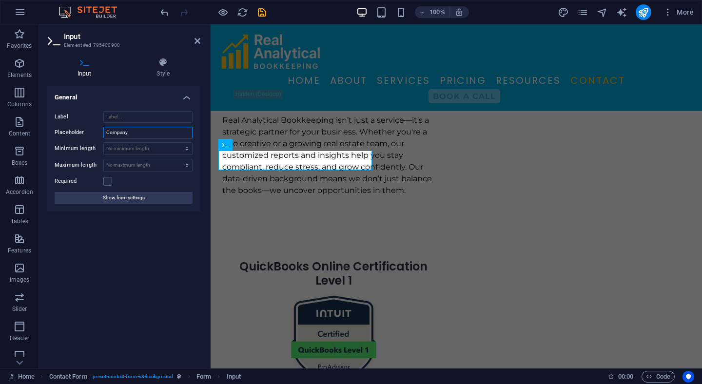
click at [149, 134] on input "Company" at bounding box center [147, 133] width 89 height 12
type input "Service"
click at [263, 11] on icon "save" at bounding box center [262, 12] width 11 height 11
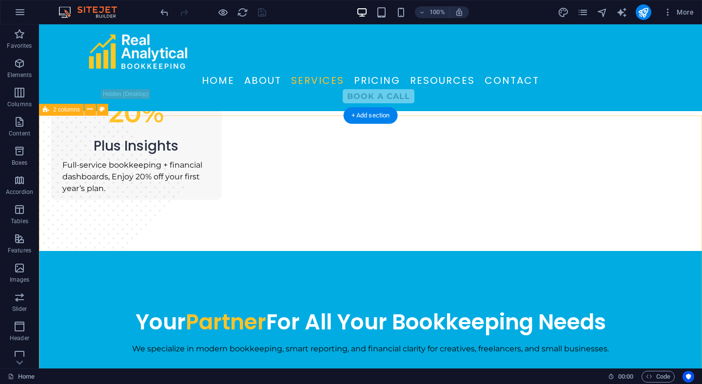
scroll to position [1430, 0]
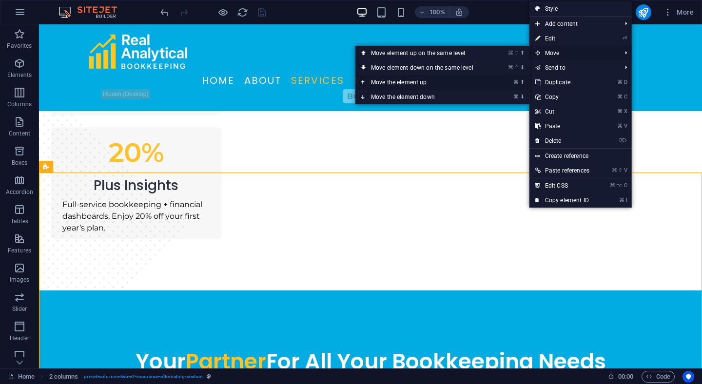
click at [457, 81] on link "⌘ ⬆ Move the element up" at bounding box center [425, 82] width 138 height 15
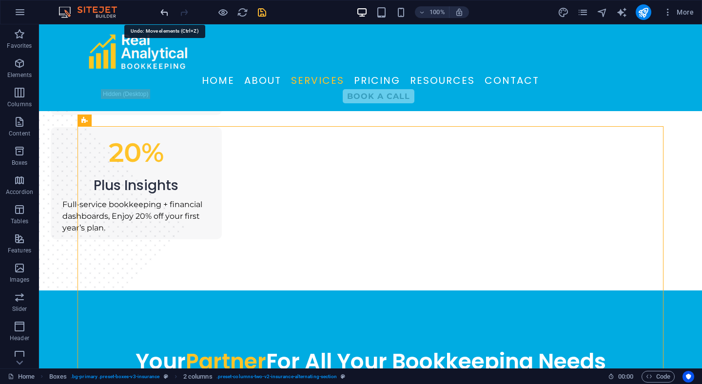
click at [165, 12] on icon "undo" at bounding box center [164, 12] width 11 height 11
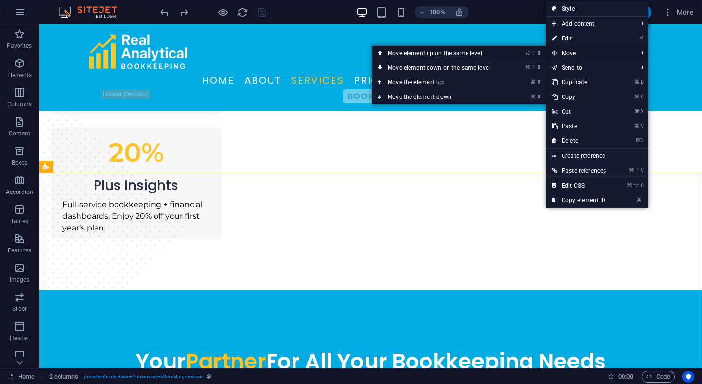
click at [483, 53] on link "⌘ ⇧ ⬆ Move element up on the same level" at bounding box center [441, 53] width 138 height 15
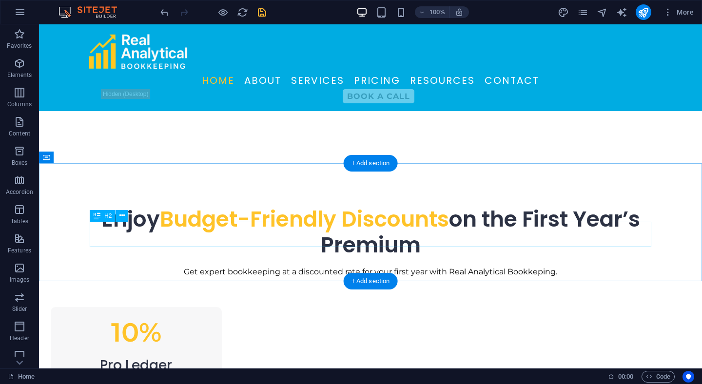
scroll to position [1024, 0]
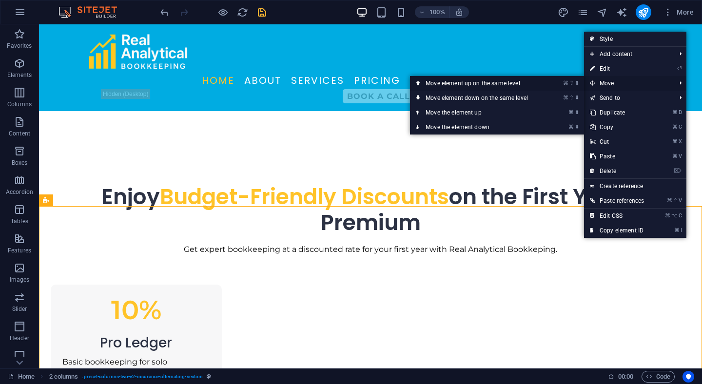
click at [542, 83] on link "⌘ ⇧ ⬆ Move element up on the same level" at bounding box center [479, 83] width 138 height 15
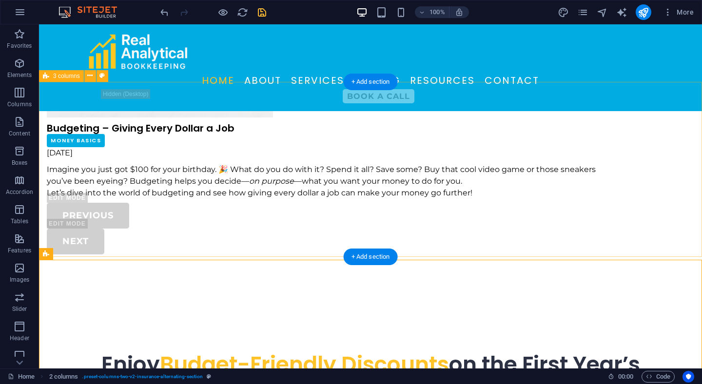
scroll to position [895, 0]
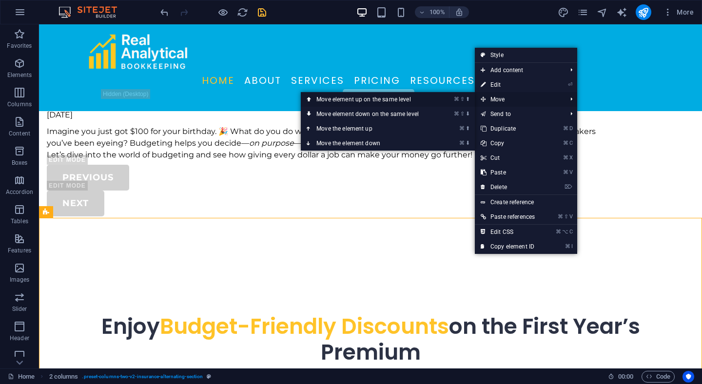
click at [436, 100] on link "⌘ ⇧ ⬆ Move element up on the same level" at bounding box center [370, 99] width 138 height 15
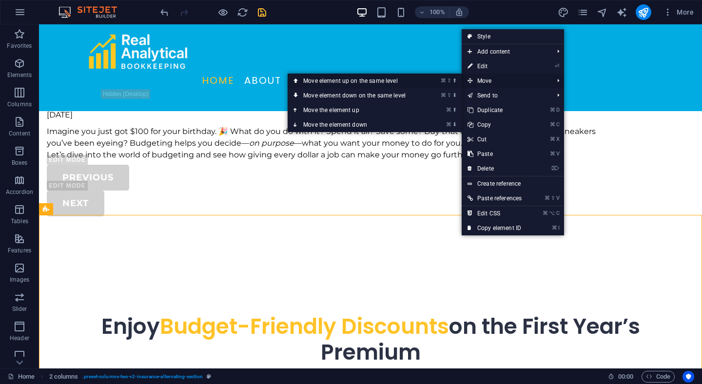
click at [428, 80] on li "⌘ ⇧ ⬆ Move element up on the same level" at bounding box center [375, 81] width 174 height 15
click at [386, 82] on link "⌘ ⇧ ⬆ Move element up on the same level" at bounding box center [357, 81] width 138 height 15
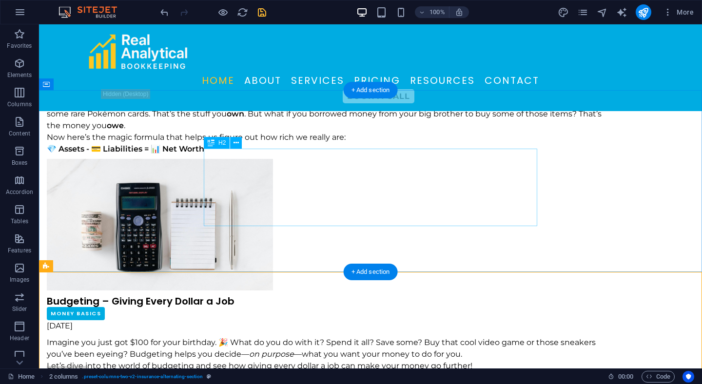
scroll to position [698, 0]
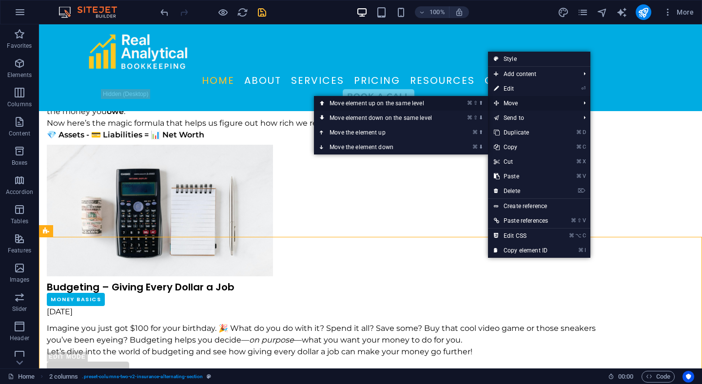
click at [421, 102] on link "⌘ ⇧ ⬆ Move element up on the same level" at bounding box center [383, 103] width 138 height 15
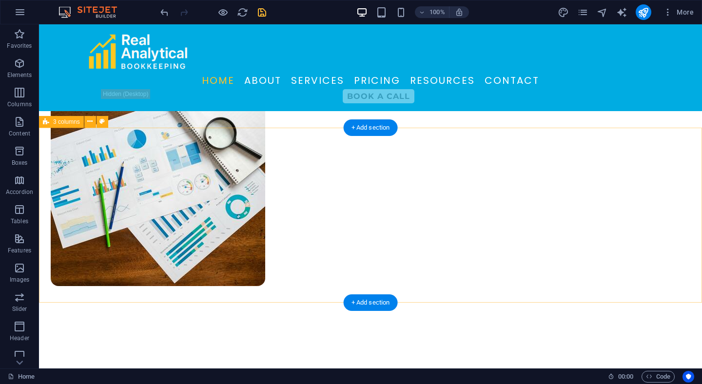
scroll to position [908, 0]
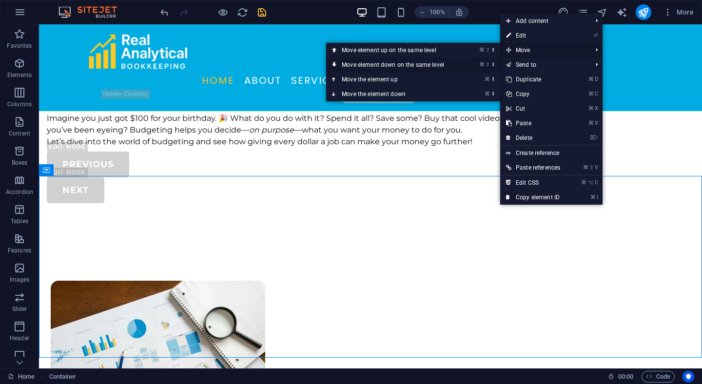
click at [441, 63] on link "⌘ ⇧ ⬇ Move element down on the same level" at bounding box center [395, 65] width 138 height 15
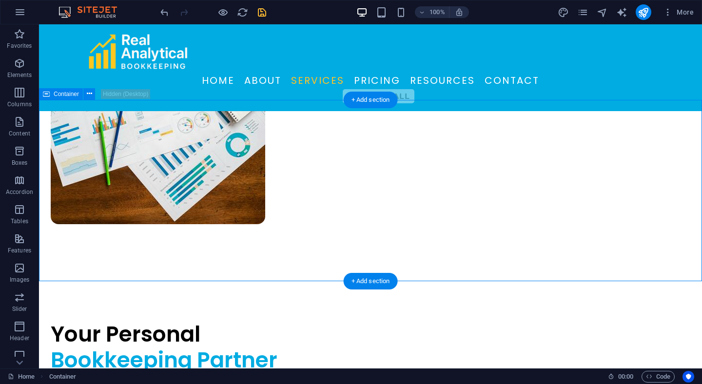
scroll to position [1167, 0]
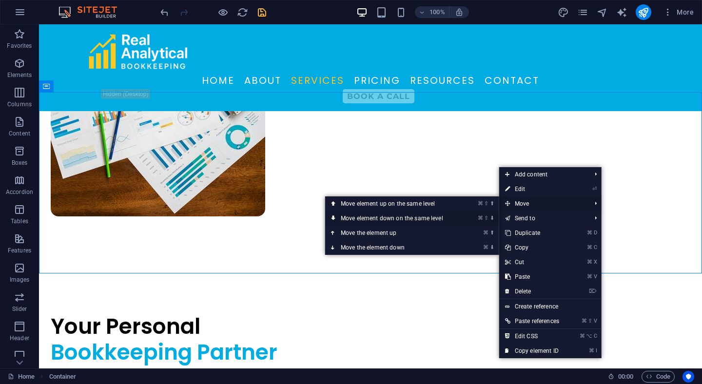
click at [448, 220] on link "⌘ ⇧ ⬇ Move element down on the same level" at bounding box center [394, 218] width 138 height 15
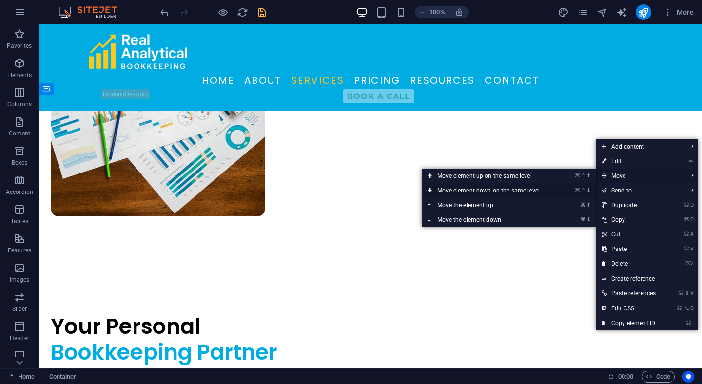
click at [555, 189] on link "⌘ ⇧ ⬇ Move element down on the same level" at bounding box center [491, 190] width 138 height 15
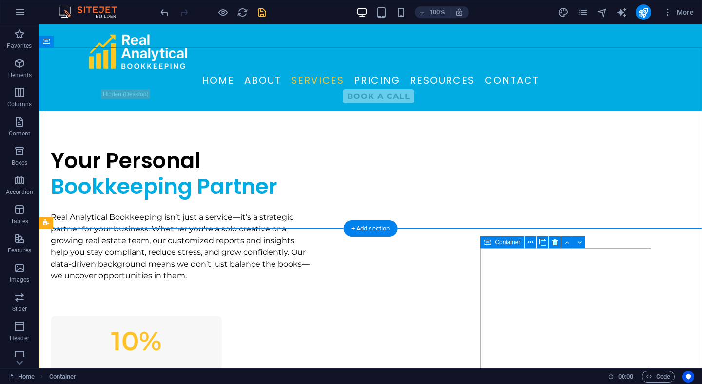
scroll to position [1274, 0]
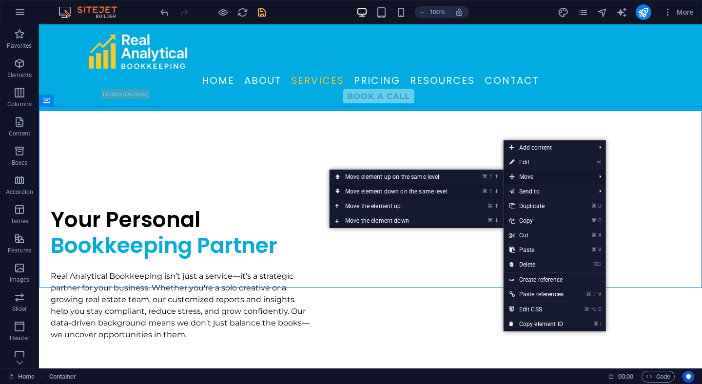
click at [452, 193] on link "⌘ ⇧ ⬇ Move element down on the same level" at bounding box center [399, 191] width 138 height 15
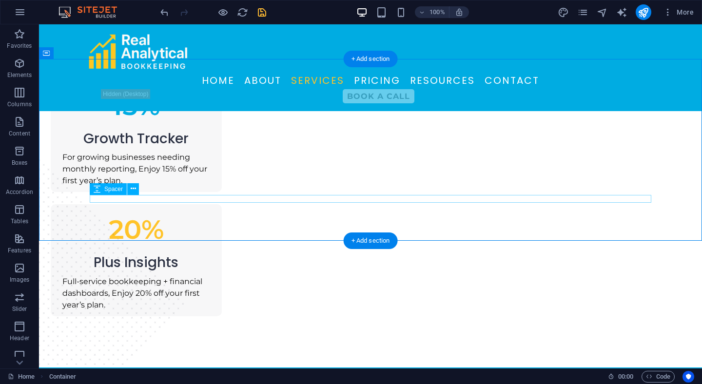
scroll to position [1647, 0]
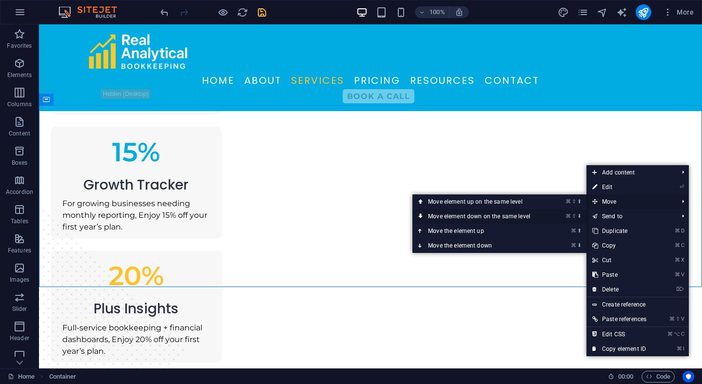
click at [541, 215] on link "⌘ ⇧ ⬇ Move element down on the same level" at bounding box center [482, 216] width 138 height 15
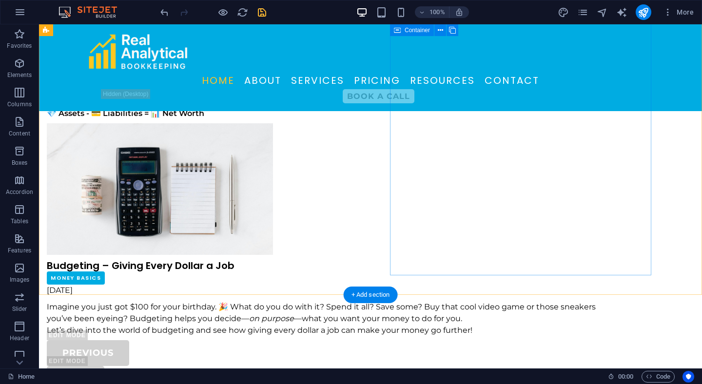
scroll to position [1027, 0]
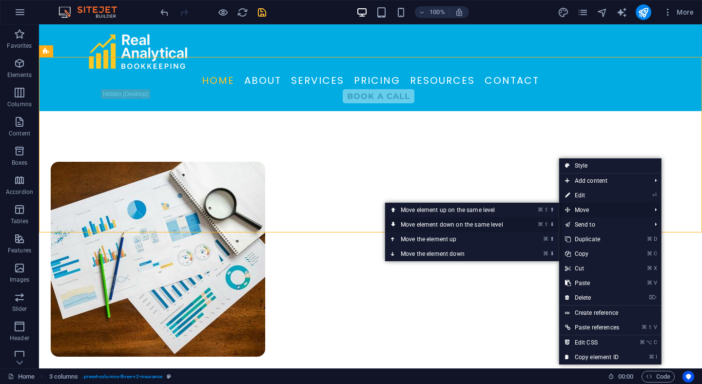
click at [497, 224] on link "⌘ ⇧ ⬇ Move element down on the same level" at bounding box center [454, 225] width 138 height 15
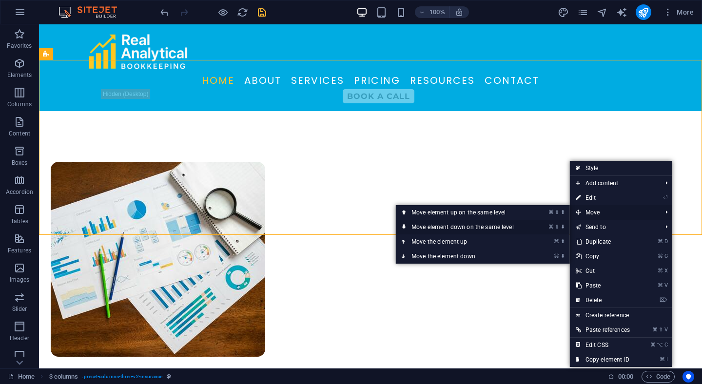
click at [506, 229] on link "⌘ ⇧ ⬇ Move element down on the same level" at bounding box center [465, 227] width 138 height 15
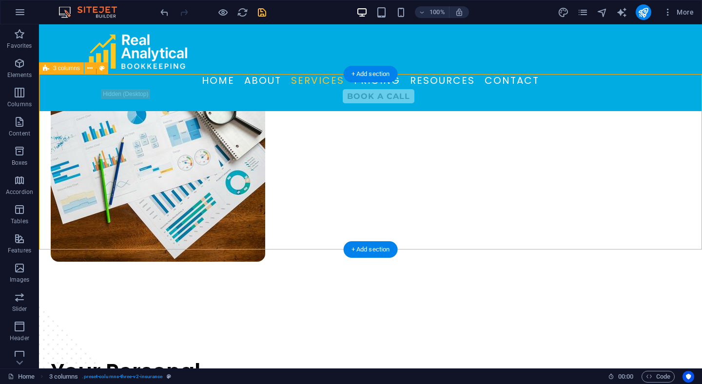
scroll to position [1146, 0]
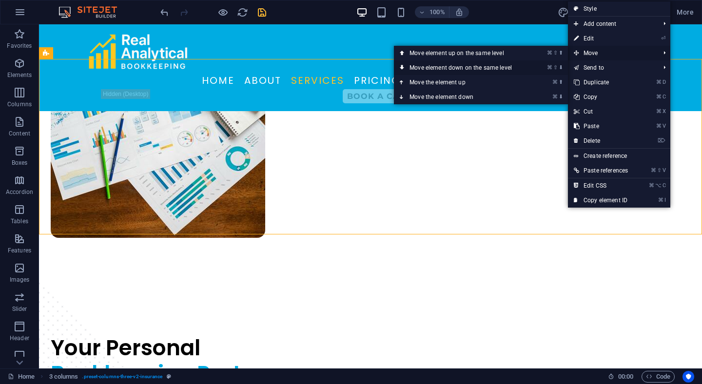
click at [520, 68] on link "⌘ ⇧ ⬇ Move element down on the same level" at bounding box center [463, 67] width 138 height 15
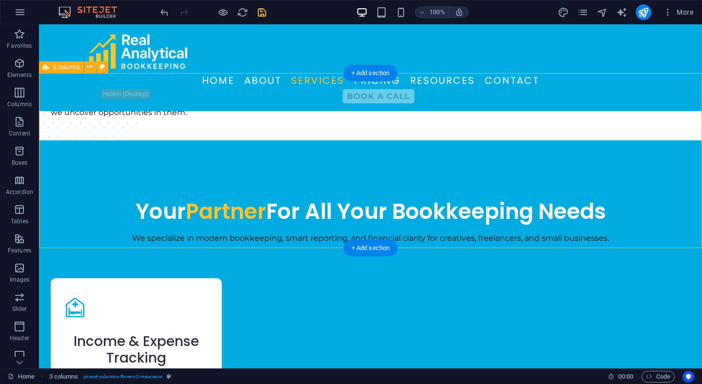
scroll to position [1504, 0]
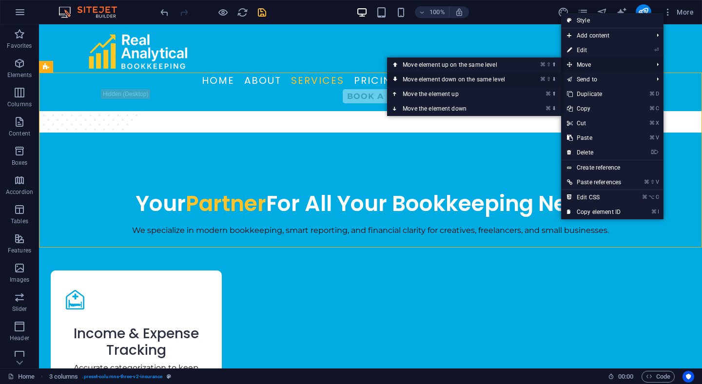
click at [505, 79] on link "⌘ ⇧ ⬇ Move element down on the same level" at bounding box center [456, 79] width 138 height 15
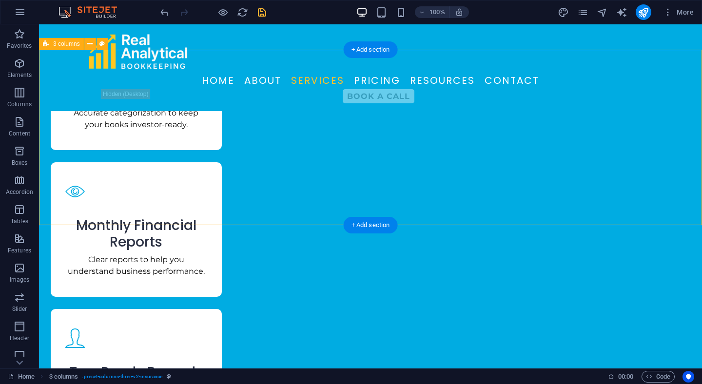
scroll to position [1669, 0]
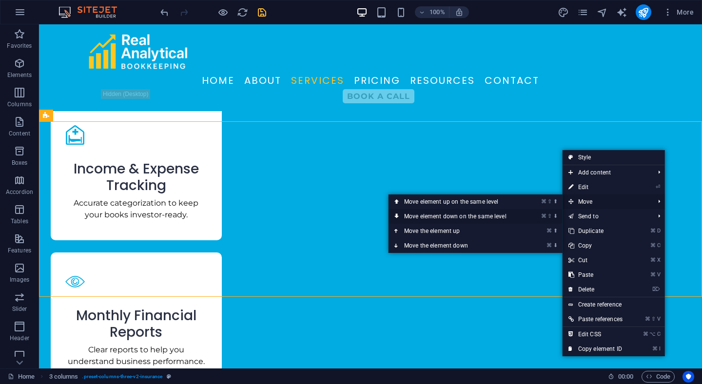
click at [499, 217] on link "⌘ ⇧ ⬇ Move element down on the same level" at bounding box center [458, 216] width 138 height 15
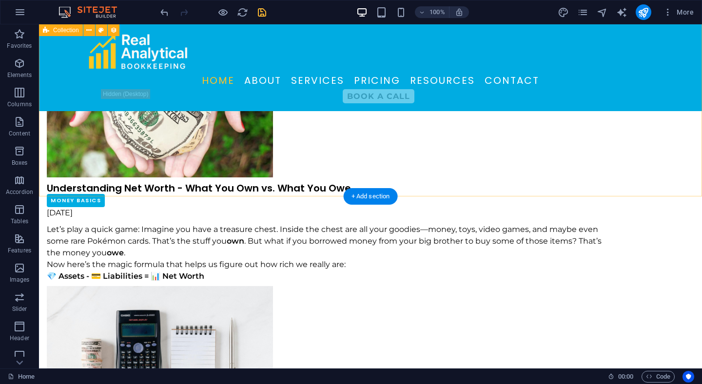
scroll to position [533, 0]
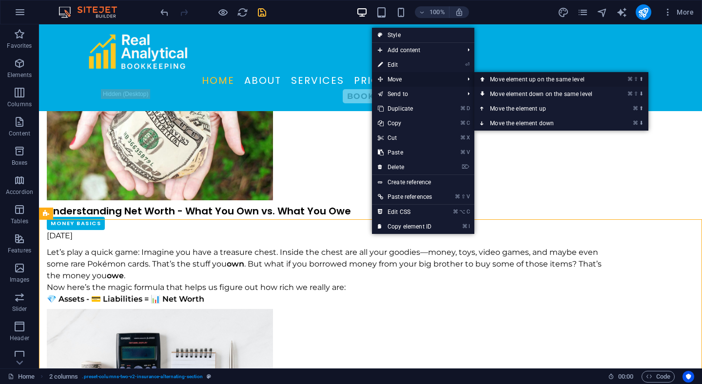
click at [517, 81] on link "⌘ ⇧ ⬆ Move element up on the same level" at bounding box center [544, 79] width 138 height 15
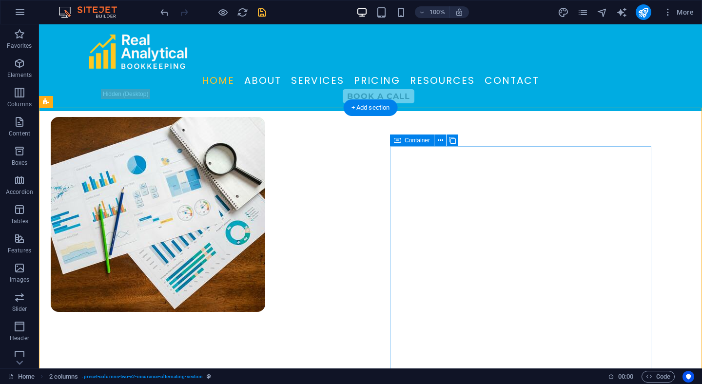
scroll to position [275, 0]
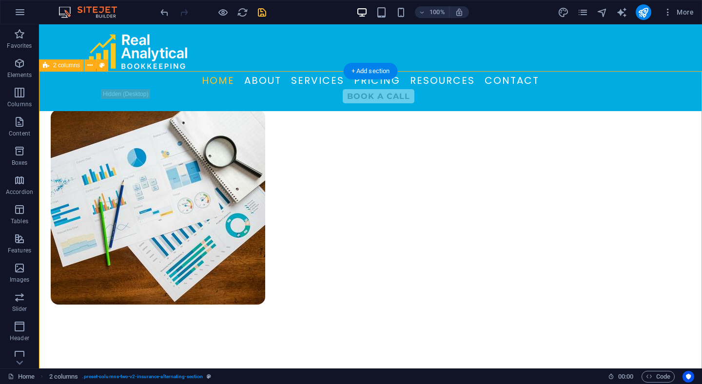
click at [682, 162] on div "Your Personal Bookkeeping Partner Real Analytical Bookkeeping isn’t just a serv…" at bounding box center [370, 313] width 663 height 484
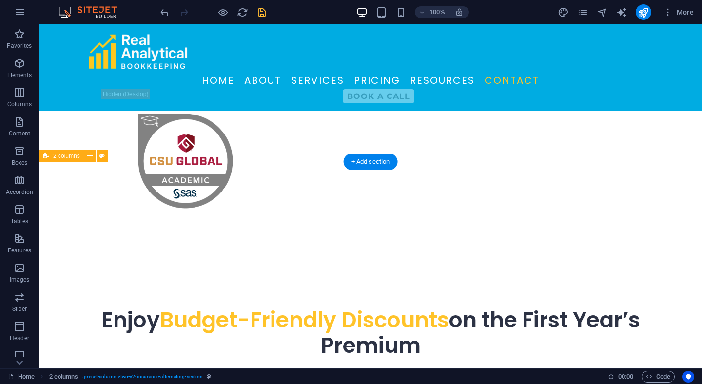
scroll to position [2790, 0]
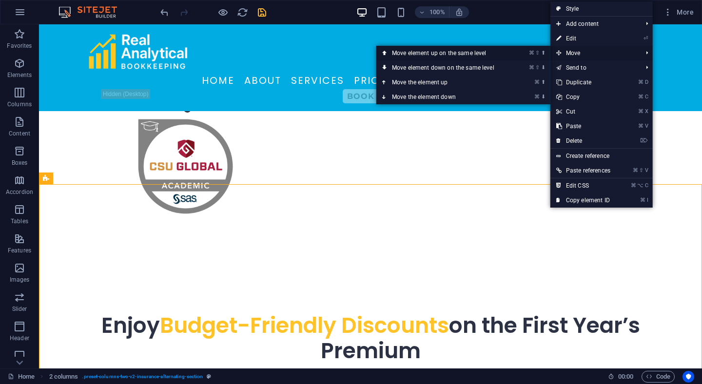
click at [492, 55] on link "⌘ ⇧ ⬆ Move element up on the same level" at bounding box center [446, 53] width 138 height 15
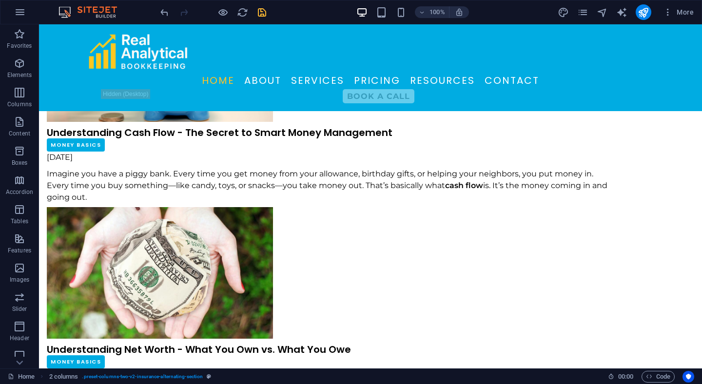
scroll to position [816, 0]
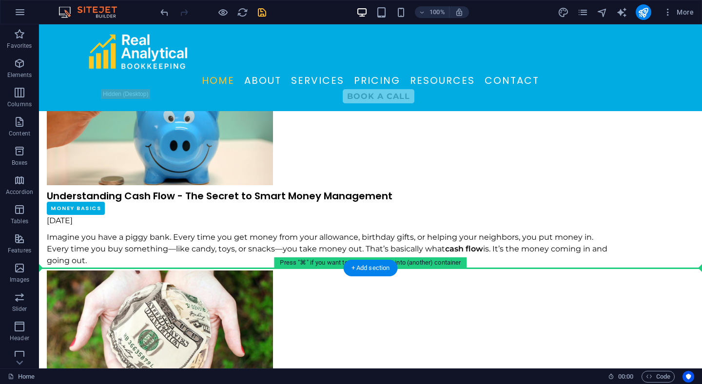
drag, startPoint x: 194, startPoint y: 256, endPoint x: 307, endPoint y: 267, distance: 114.3
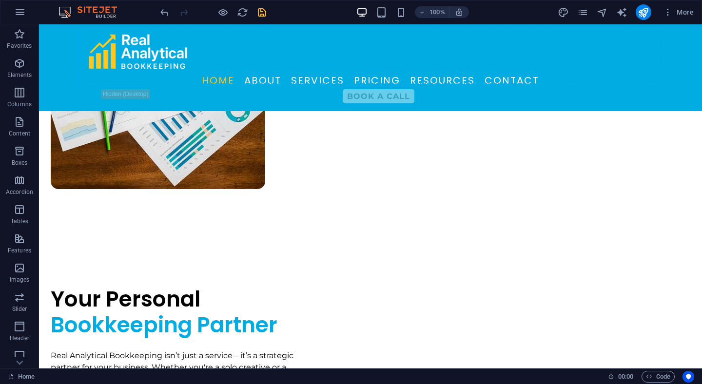
scroll to position [373, 0]
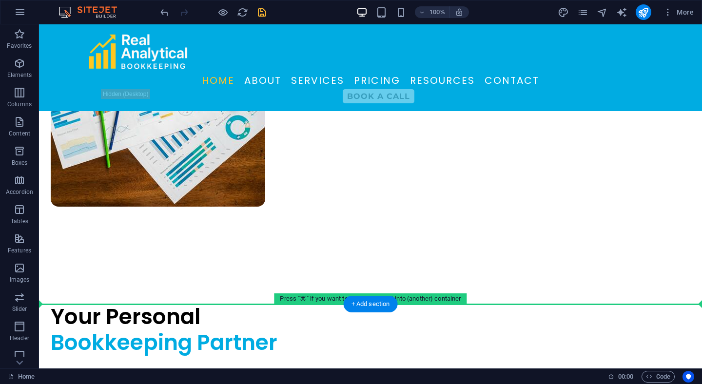
drag, startPoint x: 366, startPoint y: 214, endPoint x: 387, endPoint y: 301, distance: 89.8
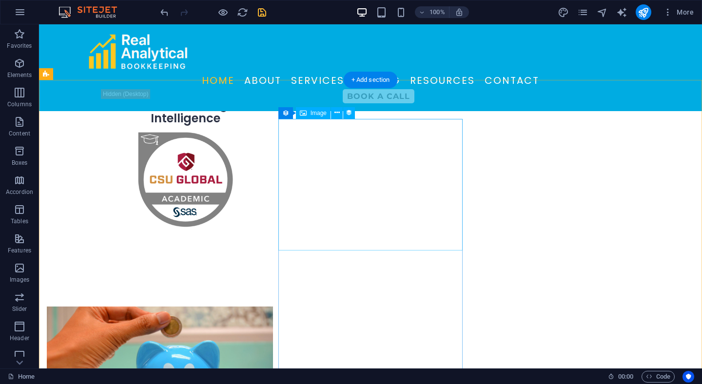
scroll to position [679, 0]
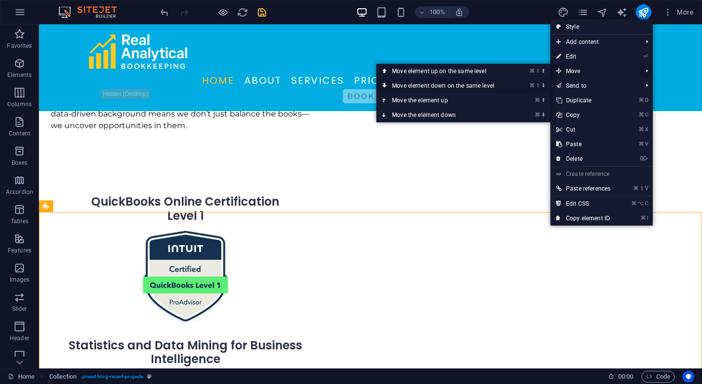
click at [503, 83] on link "⌘ ⇧ ⬇ Move element down on the same level" at bounding box center [446, 86] width 138 height 15
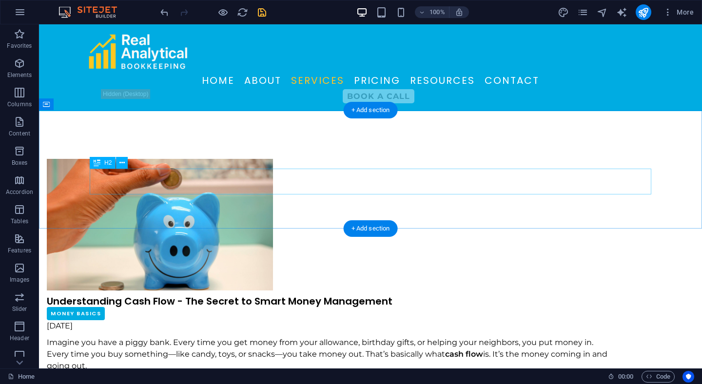
scroll to position [1509, 0]
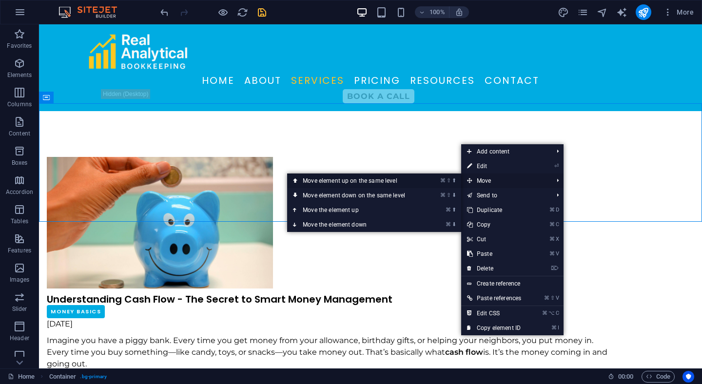
click at [414, 182] on link "⌘ ⇧ ⬆ Move element up on the same level" at bounding box center [356, 181] width 138 height 15
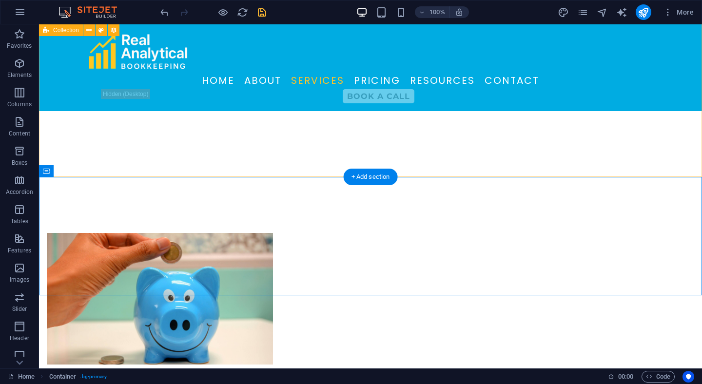
scroll to position [1403, 0]
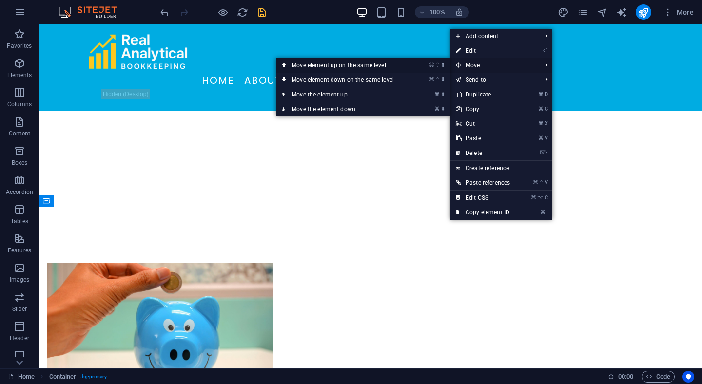
click at [417, 63] on li "⌘ ⇧ ⬆ Move element up on the same level" at bounding box center [363, 65] width 174 height 15
click at [369, 62] on link "⌘ ⇧ ⬆ Move element up on the same level" at bounding box center [345, 65] width 138 height 15
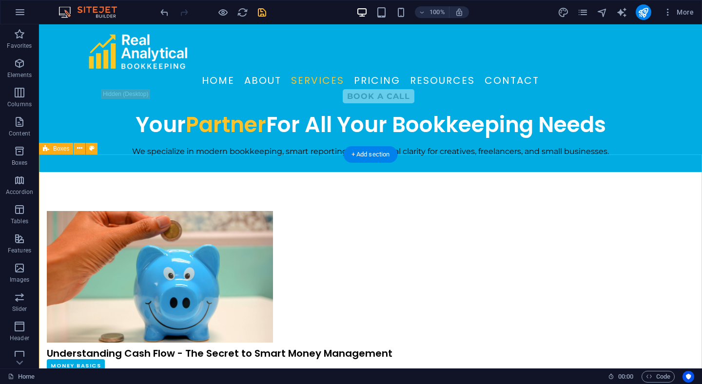
scroll to position [1579, 0]
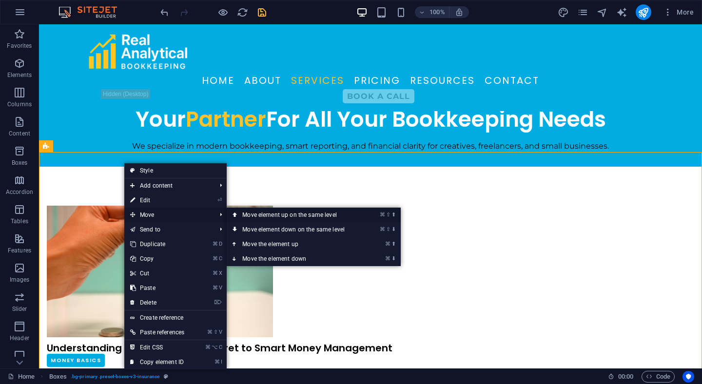
click at [242, 214] on link "⌘ ⇧ ⬆ Move element up on the same level" at bounding box center [296, 215] width 138 height 15
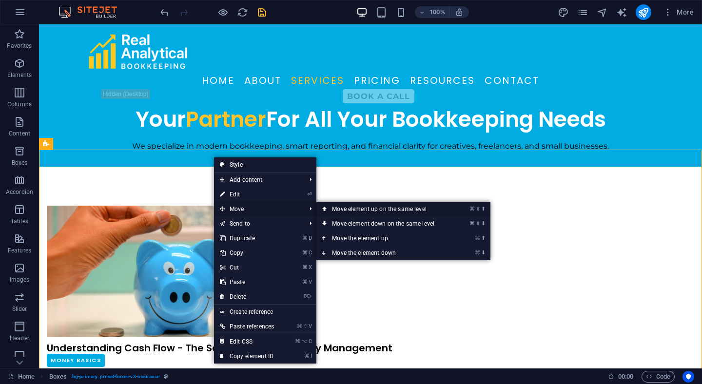
click at [338, 212] on link "⌘ ⇧ ⬆ Move element up on the same level" at bounding box center [386, 209] width 138 height 15
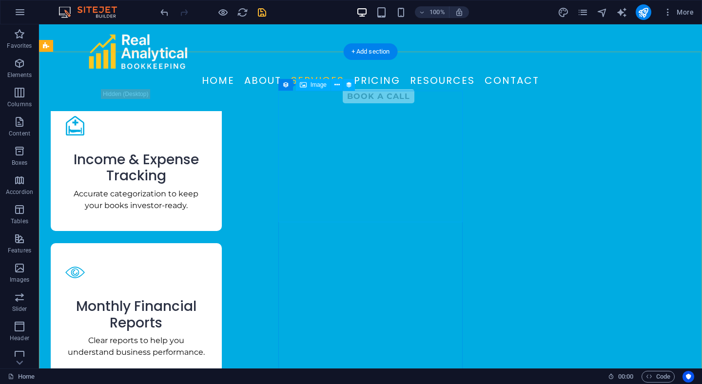
scroll to position [1707, 0]
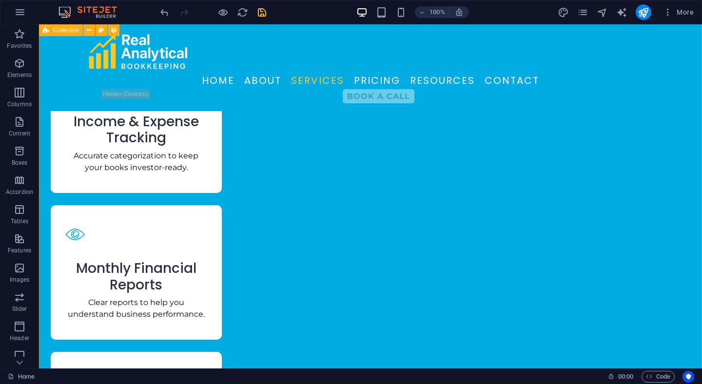
select select "columns.publishing_date_DESC"
select select "columns.status"
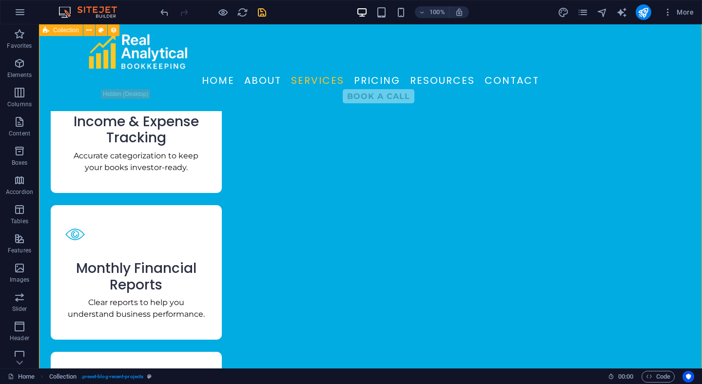
select select "columns.publishing_date"
select select "past"
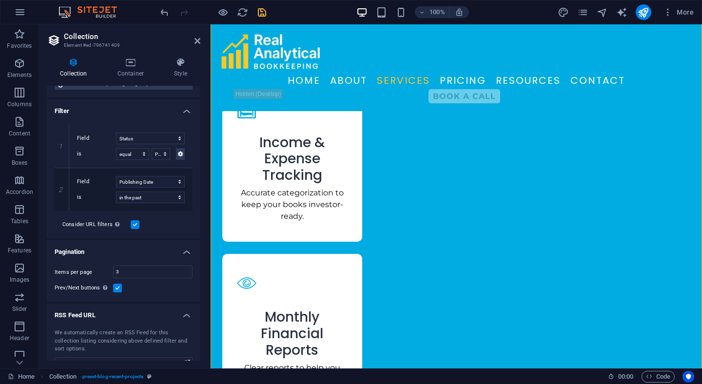
scroll to position [238, 0]
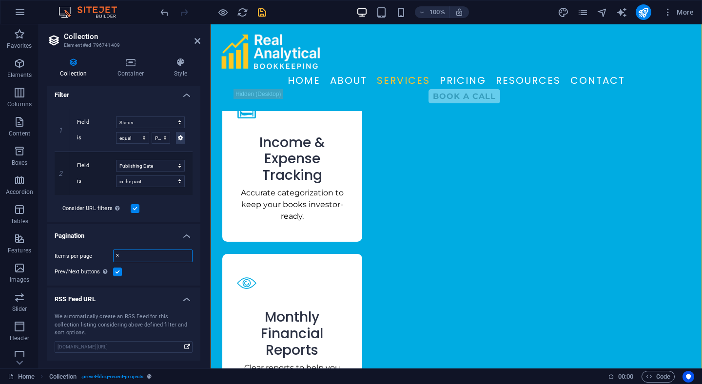
click at [146, 252] on input "3" at bounding box center [153, 256] width 79 height 12
type input "4"
select select "columns.publishing_date_DESC"
select select "columns.status"
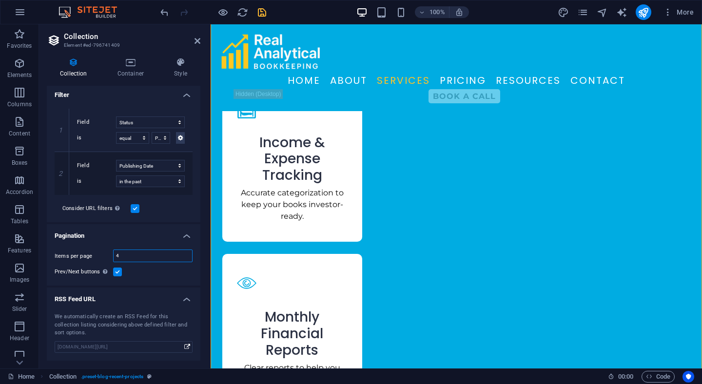
select select "columns.publishing_date"
select select "past"
type input "4"
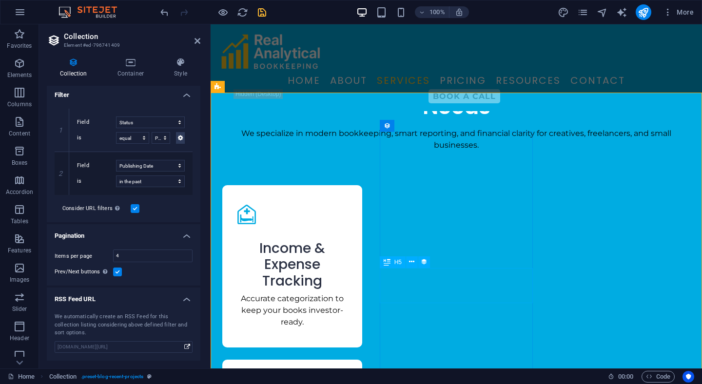
scroll to position [1684, 0]
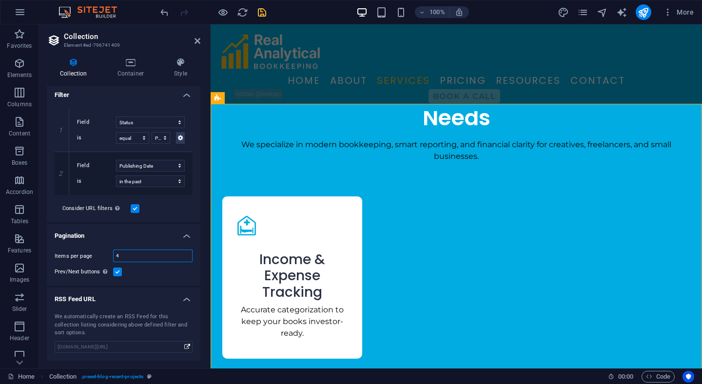
click at [152, 254] on input "4" at bounding box center [153, 256] width 79 height 12
type input "3"
select select "columns.publishing_date_DESC"
select select "columns.status"
select select "columns.publishing_date"
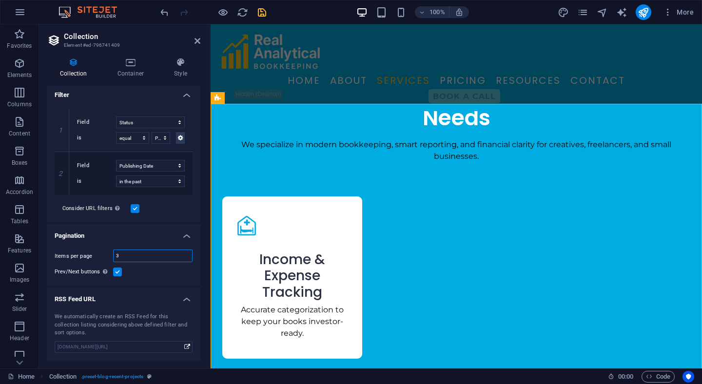
select select "past"
type input "3"
click at [205, 210] on div "Collection Container Style General Collection RECENT PROJECTS Sort by Created a…" at bounding box center [123, 209] width 169 height 319
click at [200, 40] on aside "Collection Element #ed-796741409 Collection Container Style General Collection …" at bounding box center [125, 196] width 172 height 344
click at [197, 44] on icon at bounding box center [198, 41] width 6 height 8
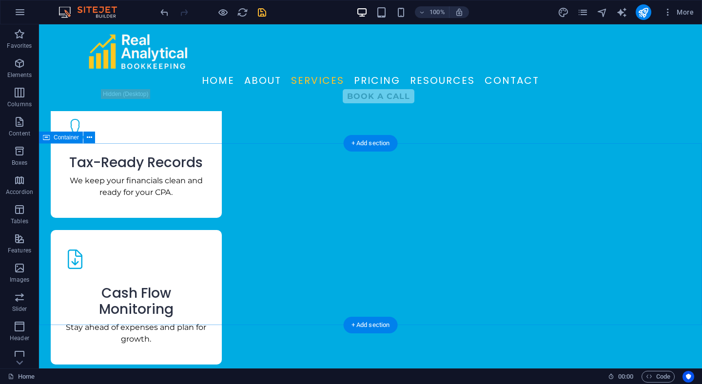
scroll to position [1963, 0]
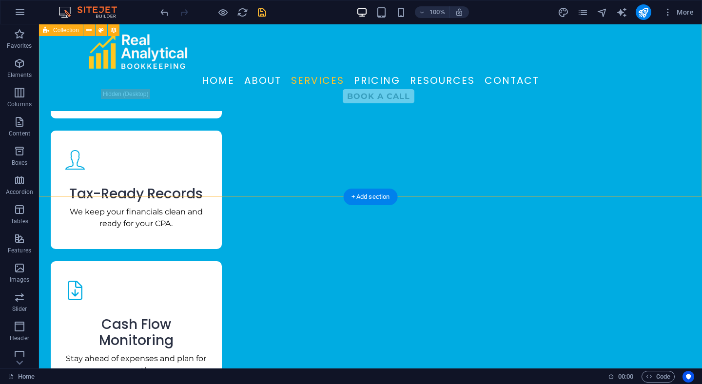
scroll to position [2011, 0]
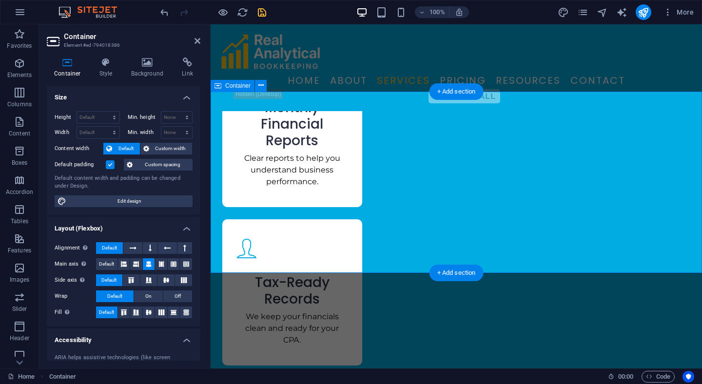
scroll to position [2164, 0]
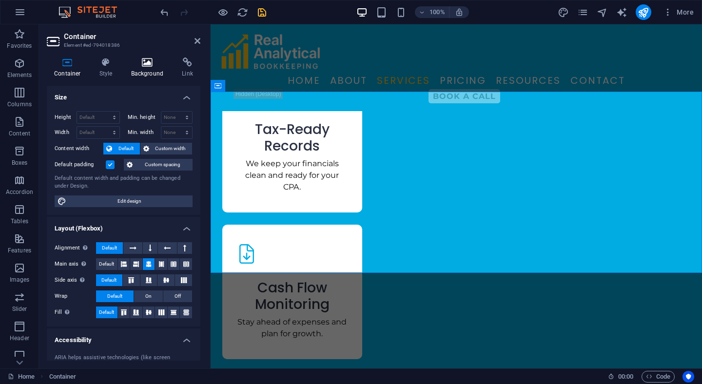
click at [147, 64] on icon at bounding box center [147, 63] width 47 height 10
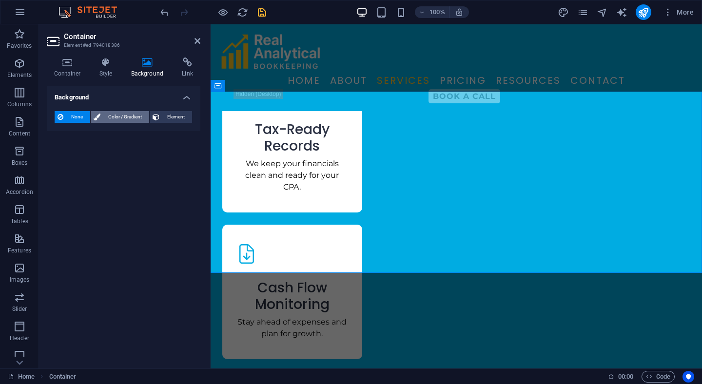
click at [123, 120] on span "Color / Gradient" at bounding box center [124, 117] width 43 height 12
click at [57, 157] on span at bounding box center [61, 156] width 11 height 11
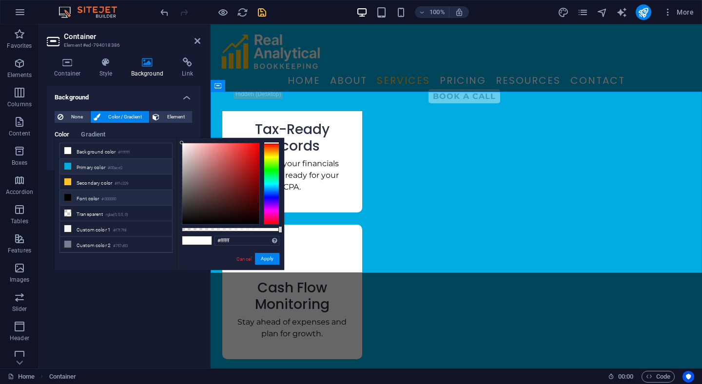
click at [82, 167] on li "Primary color #00ace2" at bounding box center [116, 167] width 112 height 16
type input "#00ace2"
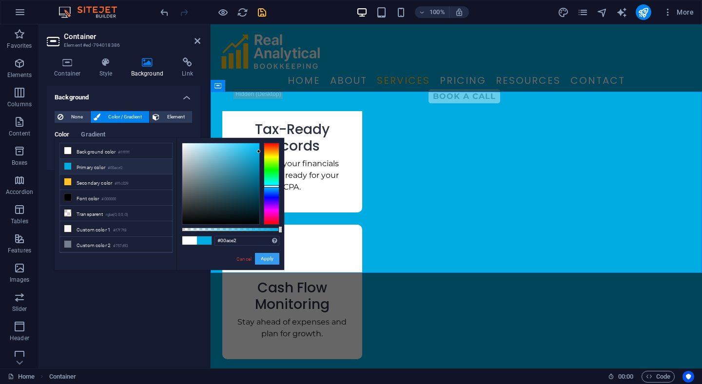
click at [269, 263] on button "Apply" at bounding box center [267, 259] width 24 height 12
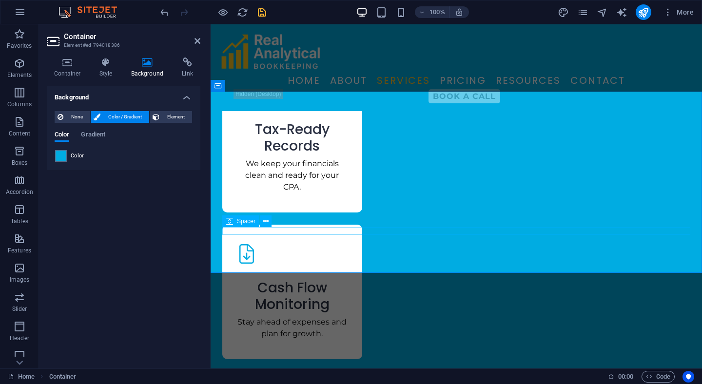
click at [257, 224] on div "Spacer" at bounding box center [240, 222] width 37 height 12
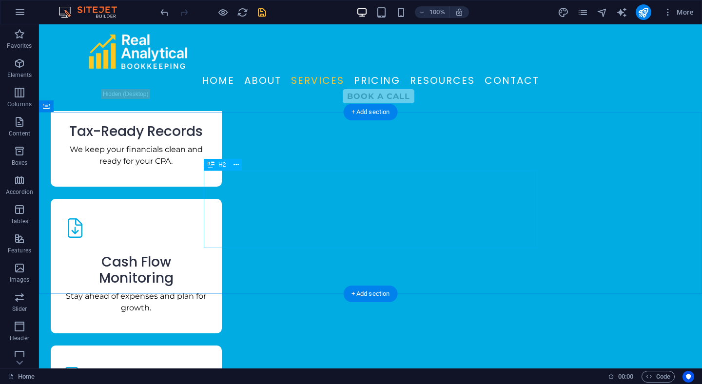
scroll to position [2055, 0]
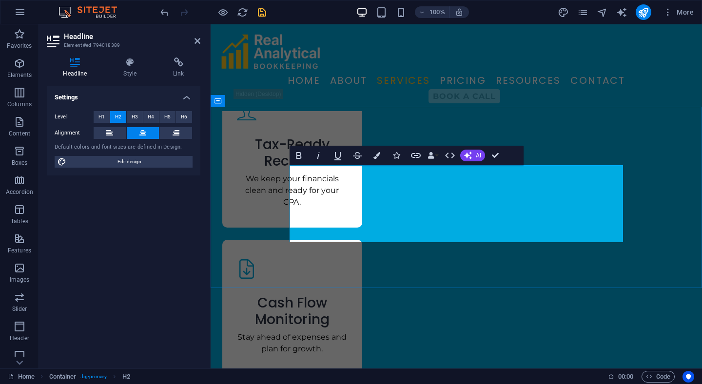
click at [381, 158] on button "Colors" at bounding box center [377, 156] width 19 height 20
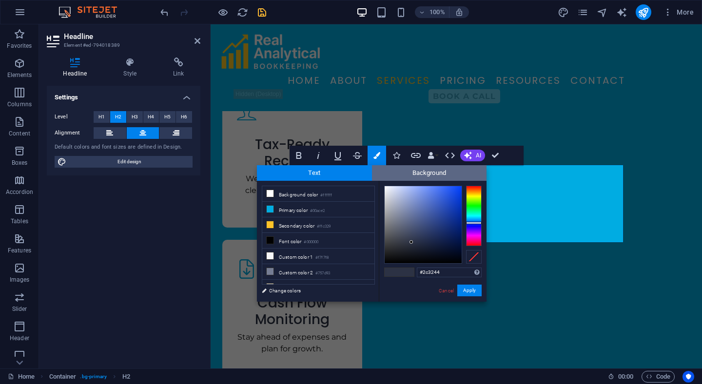
drag, startPoint x: 383, startPoint y: 189, endPoint x: 377, endPoint y: 176, distance: 14.6
click at [377, 175] on div "Text Background less Background color #ffffff Primary color #00ace2 Secondary c…" at bounding box center [372, 233] width 230 height 137
drag, startPoint x: 393, startPoint y: 194, endPoint x: 380, endPoint y: 175, distance: 23.1
click at [380, 175] on div "Text Background less Background color #ffffff Primary color #00ace2 Secondary c…" at bounding box center [372, 233] width 230 height 137
click at [386, 187] on div at bounding box center [385, 186] width 3 height 3
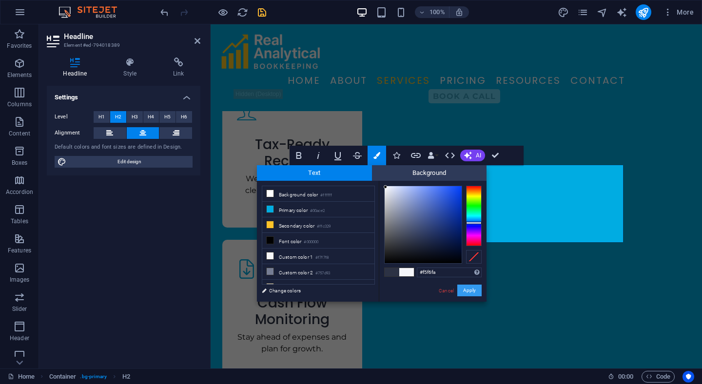
click at [463, 292] on button "Apply" at bounding box center [470, 291] width 24 height 12
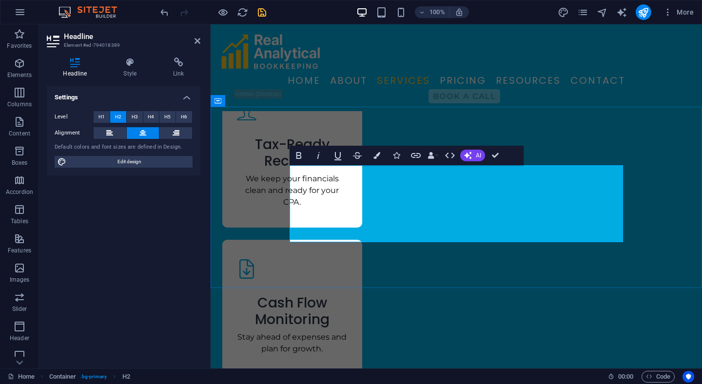
drag, startPoint x: 420, startPoint y: 203, endPoint x: 511, endPoint y: 234, distance: 96.4
click at [377, 160] on button "Colors" at bounding box center [377, 156] width 19 height 20
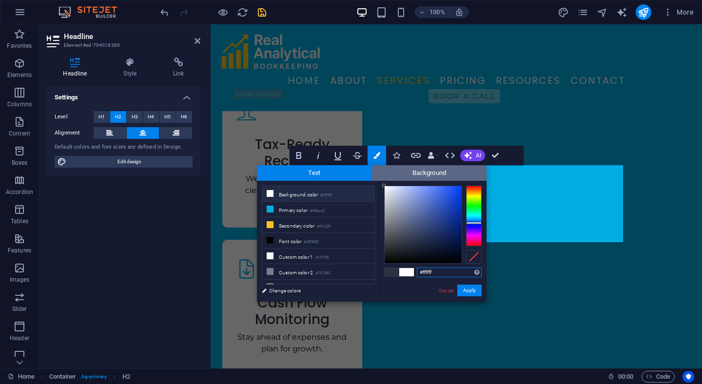
drag, startPoint x: 411, startPoint y: 241, endPoint x: 381, endPoint y: 179, distance: 69.0
click at [381, 179] on div "Text Background less Background color #ffffff Primary color #00ace2 Secondary c…" at bounding box center [372, 233] width 230 height 137
type input "#f7f8fd"
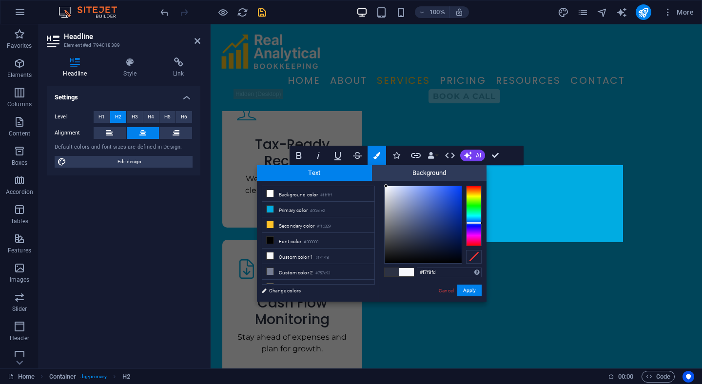
click at [386, 186] on div at bounding box center [385, 185] width 3 height 3
click at [469, 293] on button "Apply" at bounding box center [470, 291] width 24 height 12
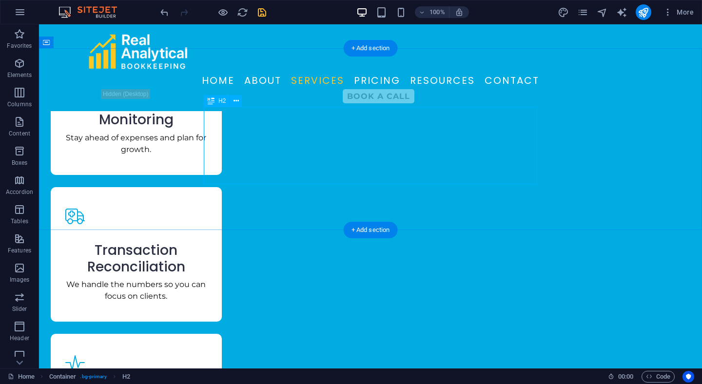
scroll to position [2055, 0]
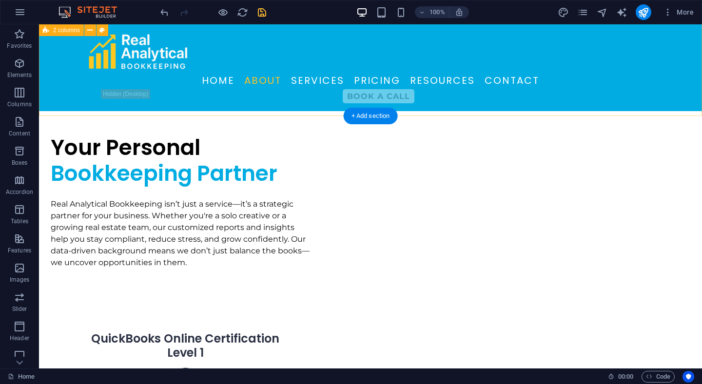
scroll to position [506, 0]
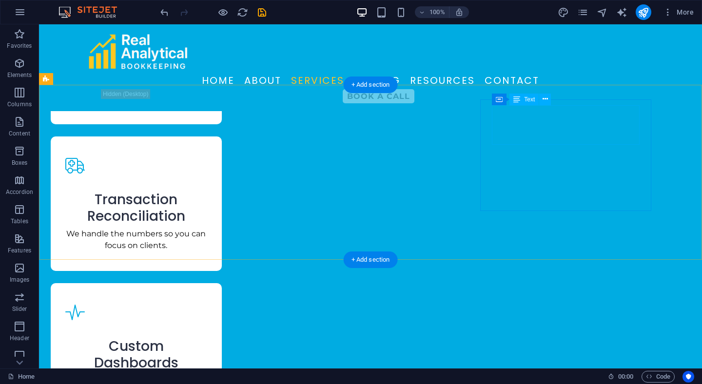
scroll to position [2210, 0]
